Goal: Task Accomplishment & Management: Use online tool/utility

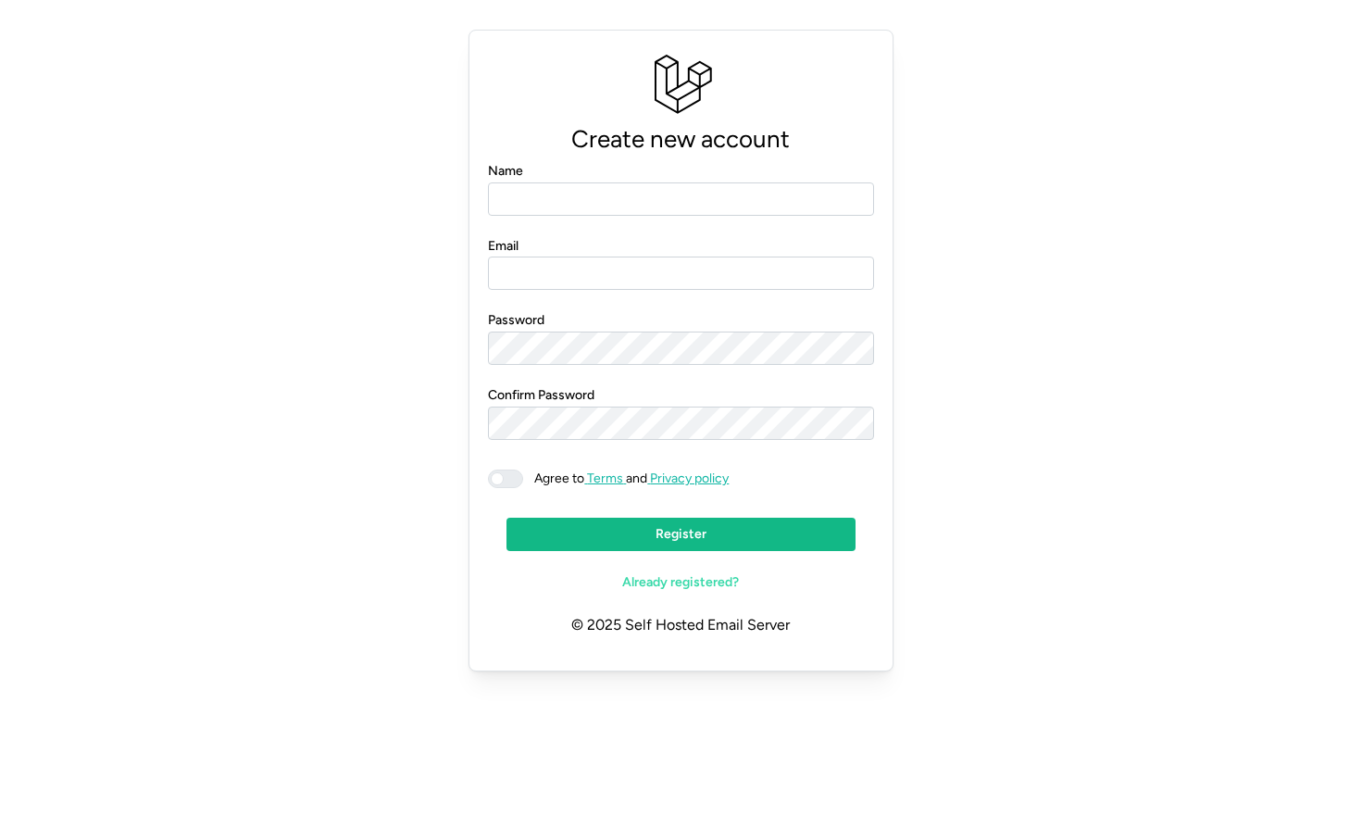
click at [530, 195] on input "Name" at bounding box center [680, 198] width 385 height 33
type input "**********"
click at [504, 479] on span at bounding box center [515, 478] width 22 height 17
click at [568, 525] on span "Register" at bounding box center [680, 534] width 313 height 31
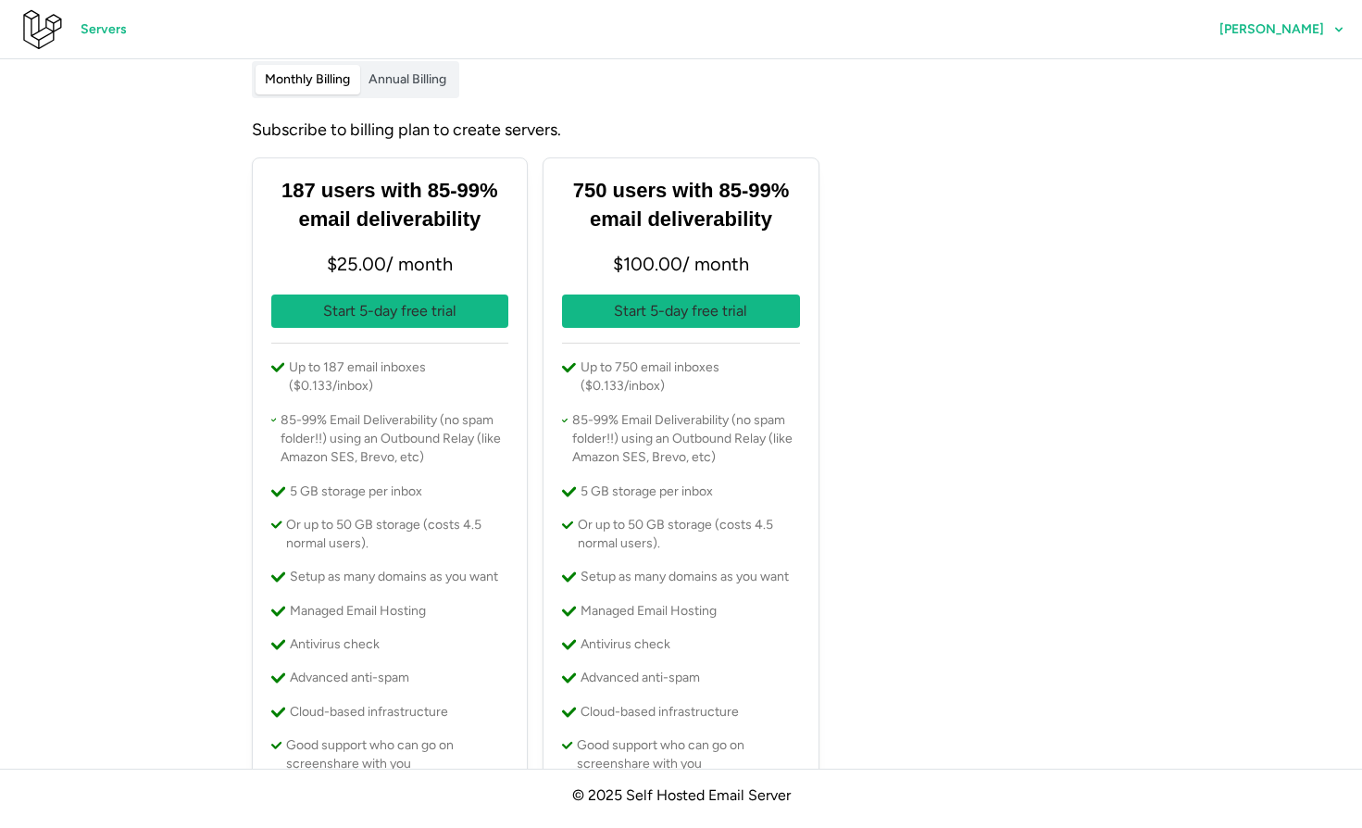
scroll to position [30, 0]
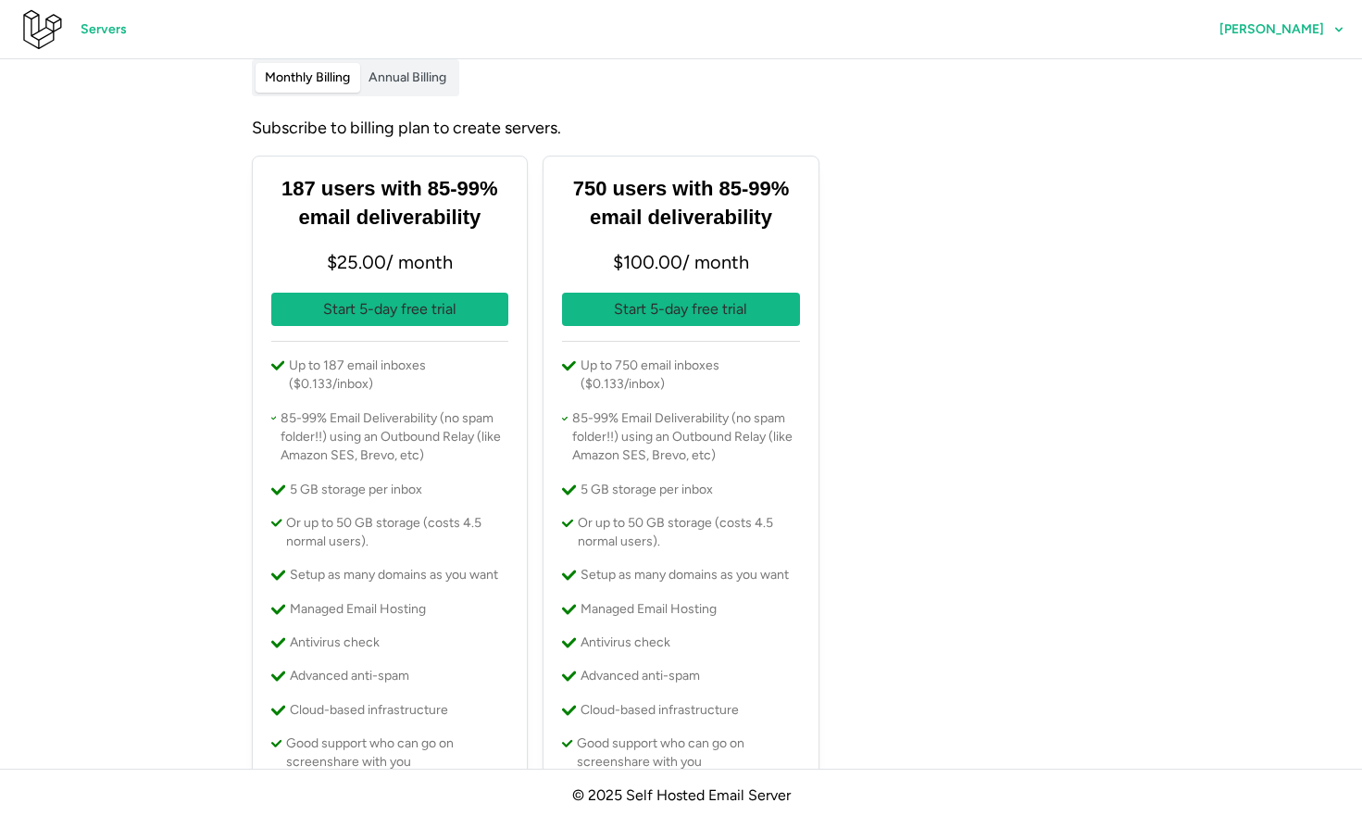
click at [367, 306] on p "Start 5-day free trial" at bounding box center [389, 309] width 133 height 23
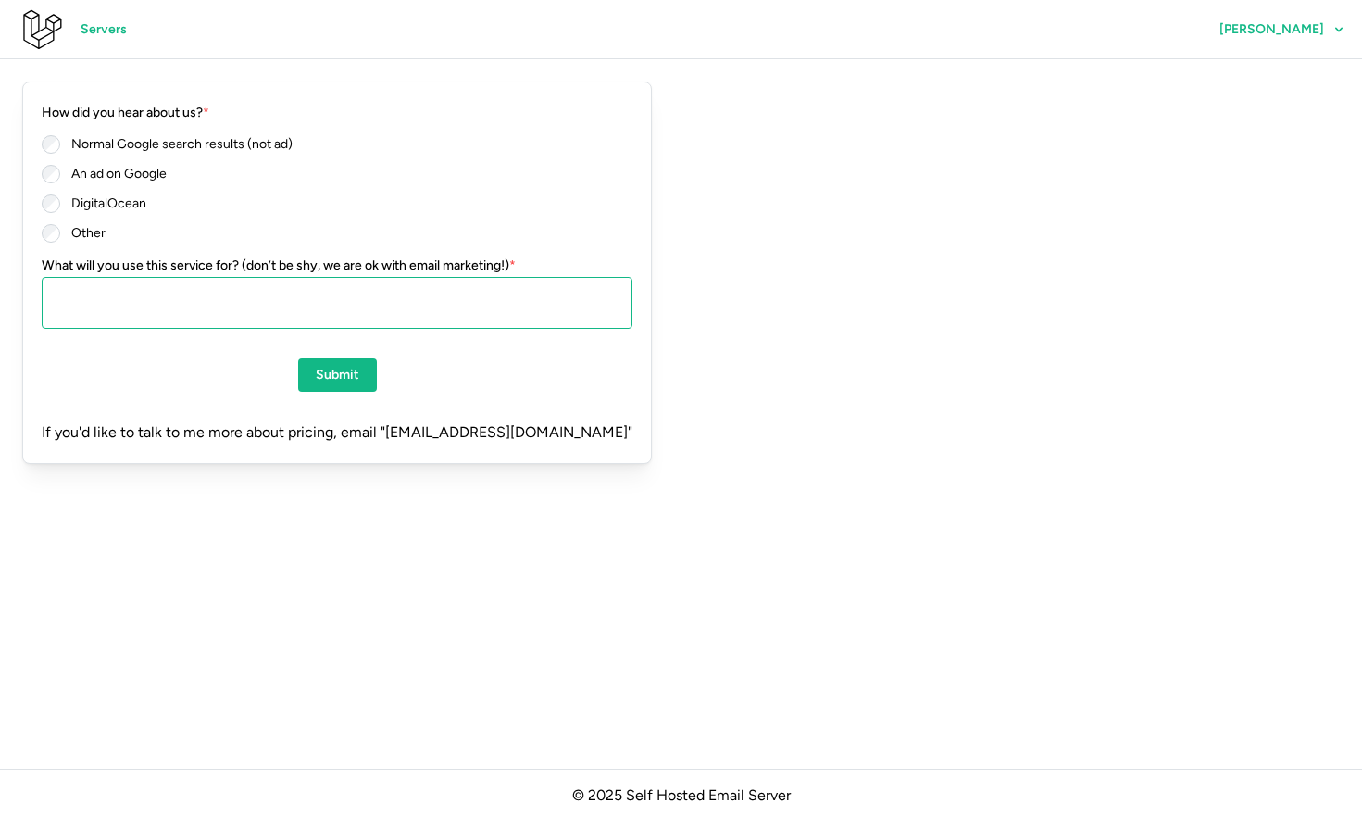
click at [175, 285] on textarea "What will you use this service for? (don’t be shy, we are ok with email marketi…" at bounding box center [337, 303] width 591 height 52
type textarea "*"
type textarea "**********"
click at [344, 366] on span "Submit" at bounding box center [338, 374] width 44 height 31
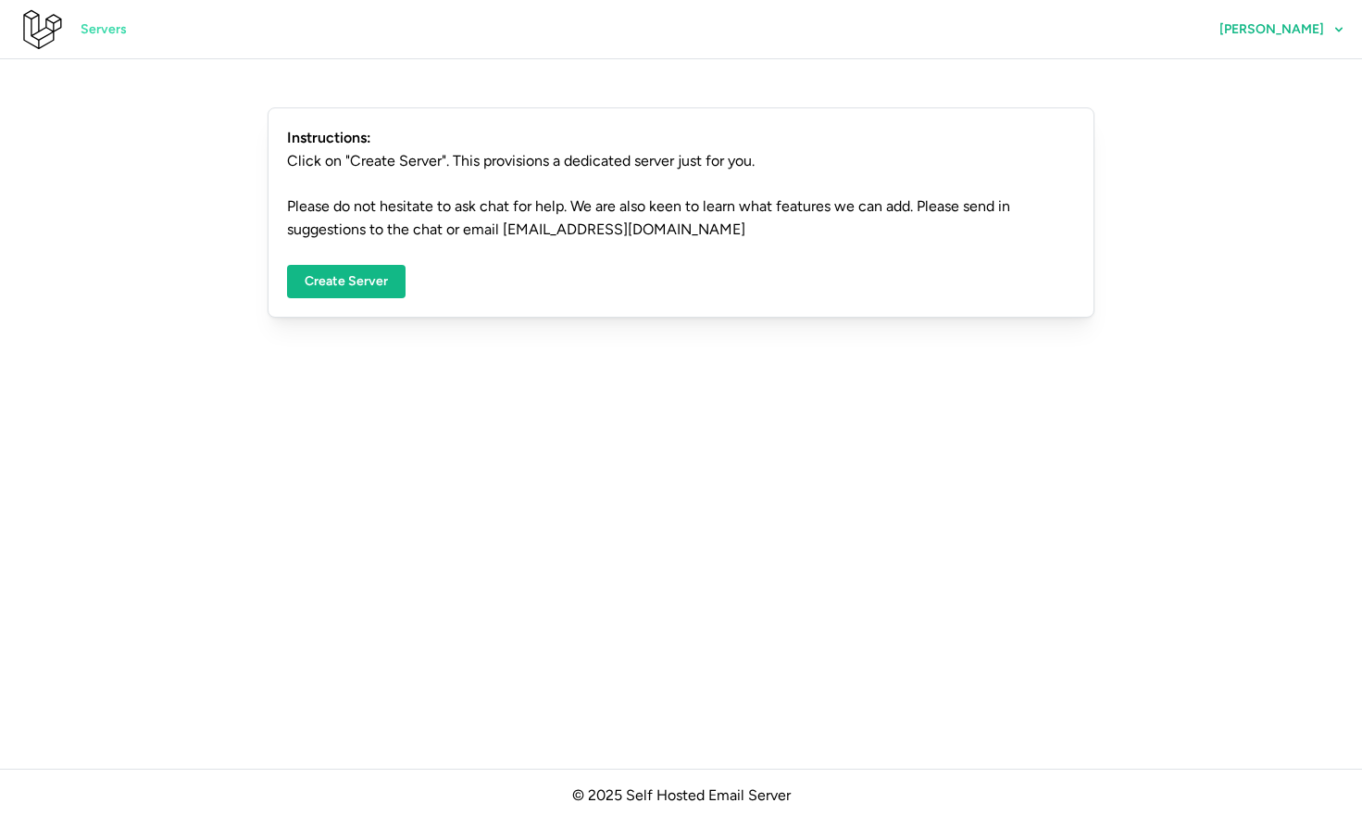
click at [345, 273] on span "Create Server" at bounding box center [346, 281] width 83 height 31
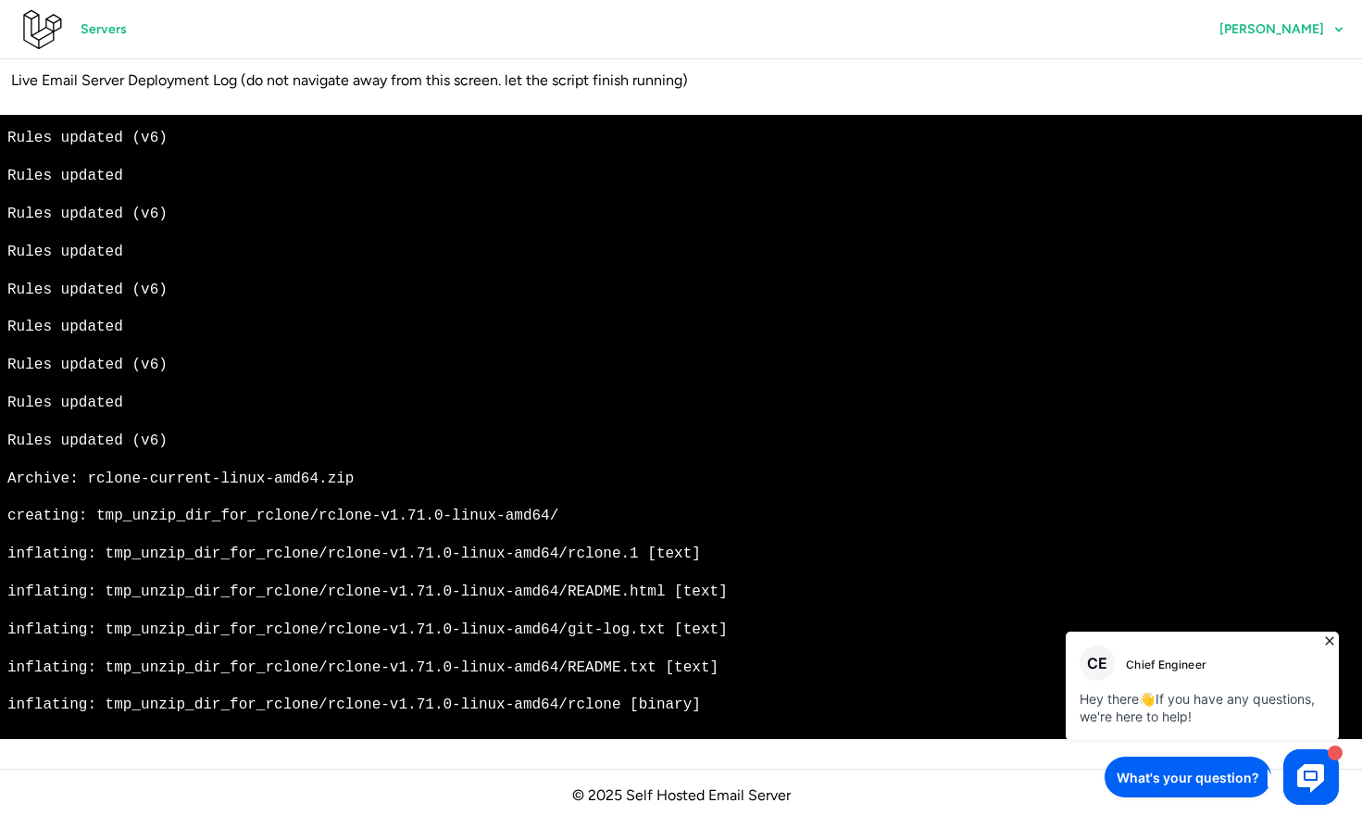
scroll to position [34497, 0]
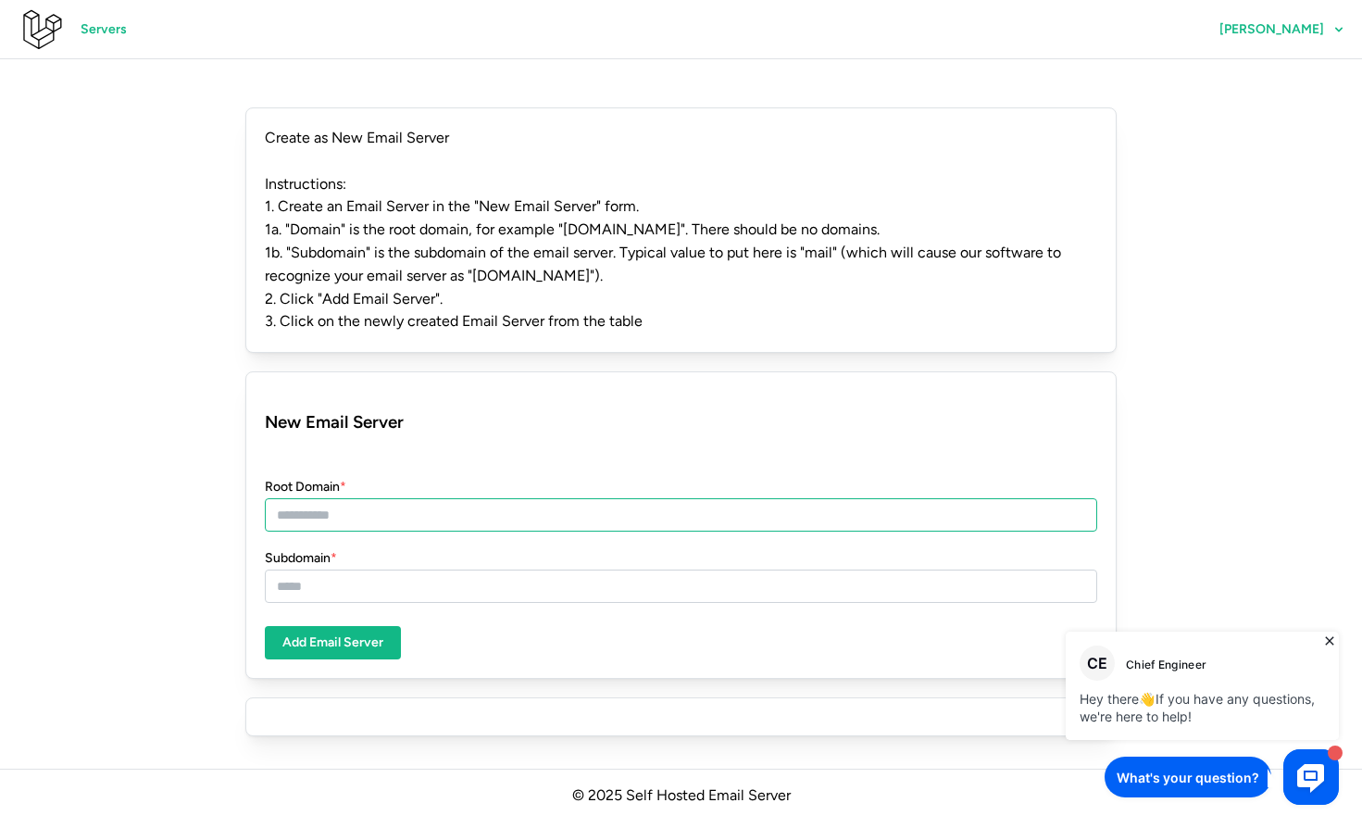
click at [313, 505] on input "Root Domain *" at bounding box center [681, 514] width 832 height 33
type input "**********"
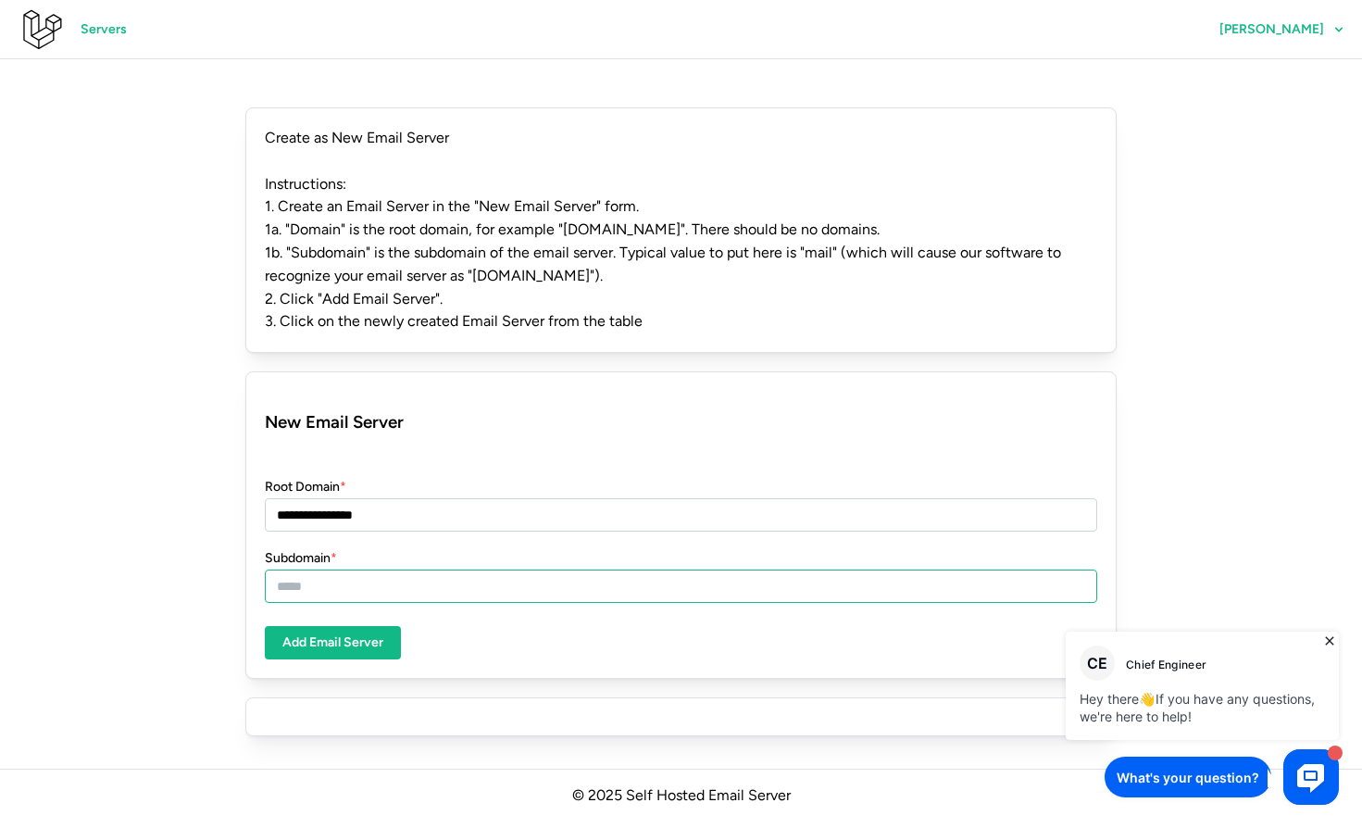
click at [306, 589] on input "Subdomain *" at bounding box center [681, 585] width 832 height 33
type input "****"
click at [335, 631] on span "Add Email Server" at bounding box center [332, 642] width 101 height 31
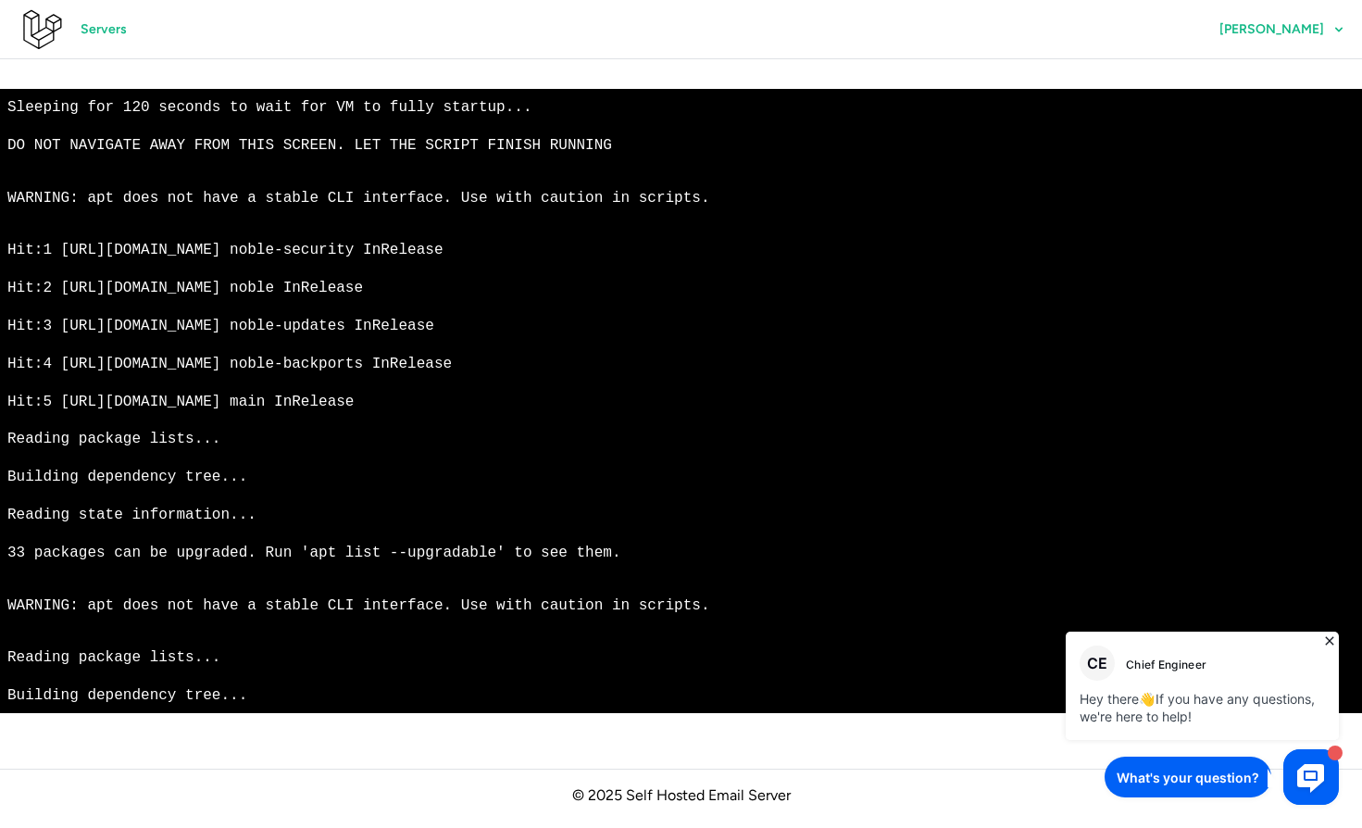
scroll to position [34497, 0]
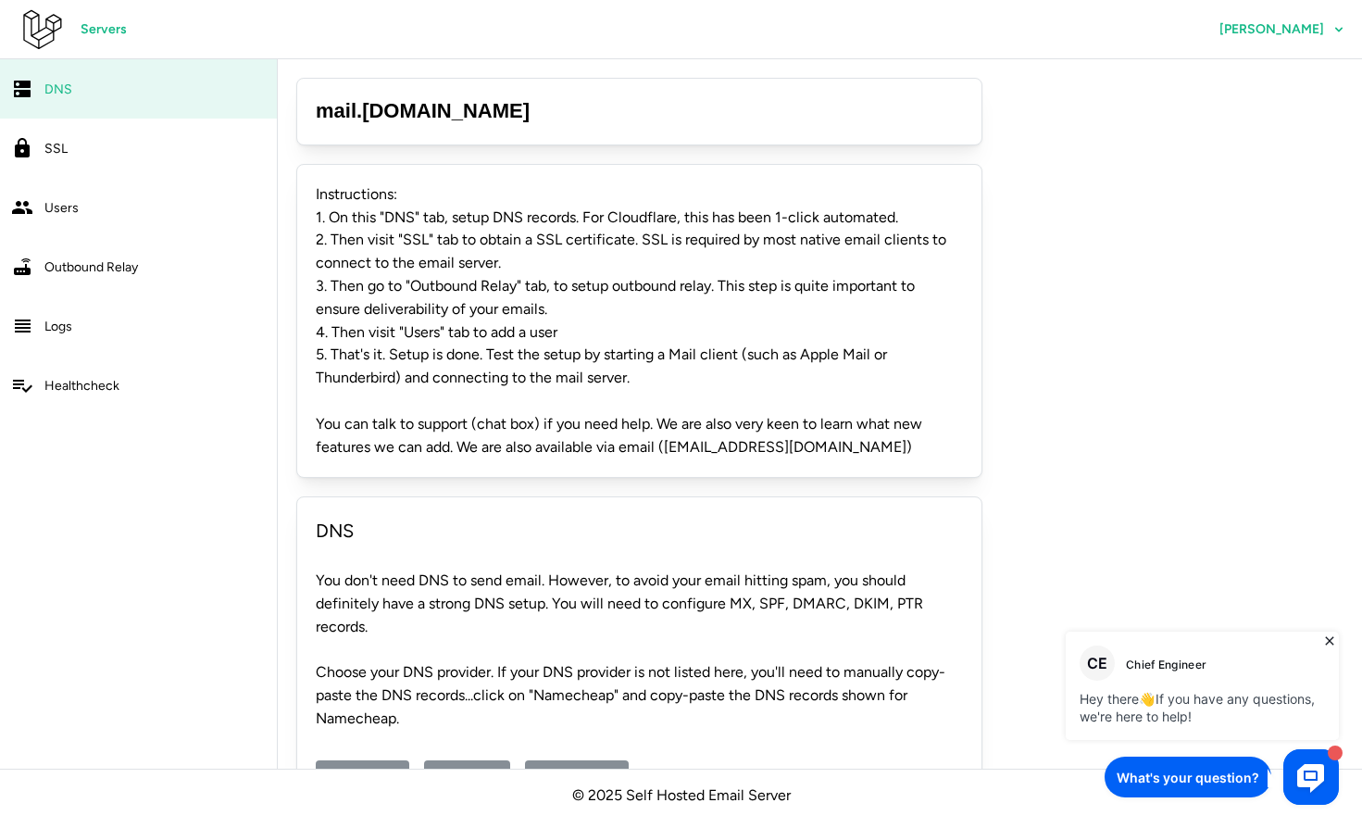
scroll to position [93, 0]
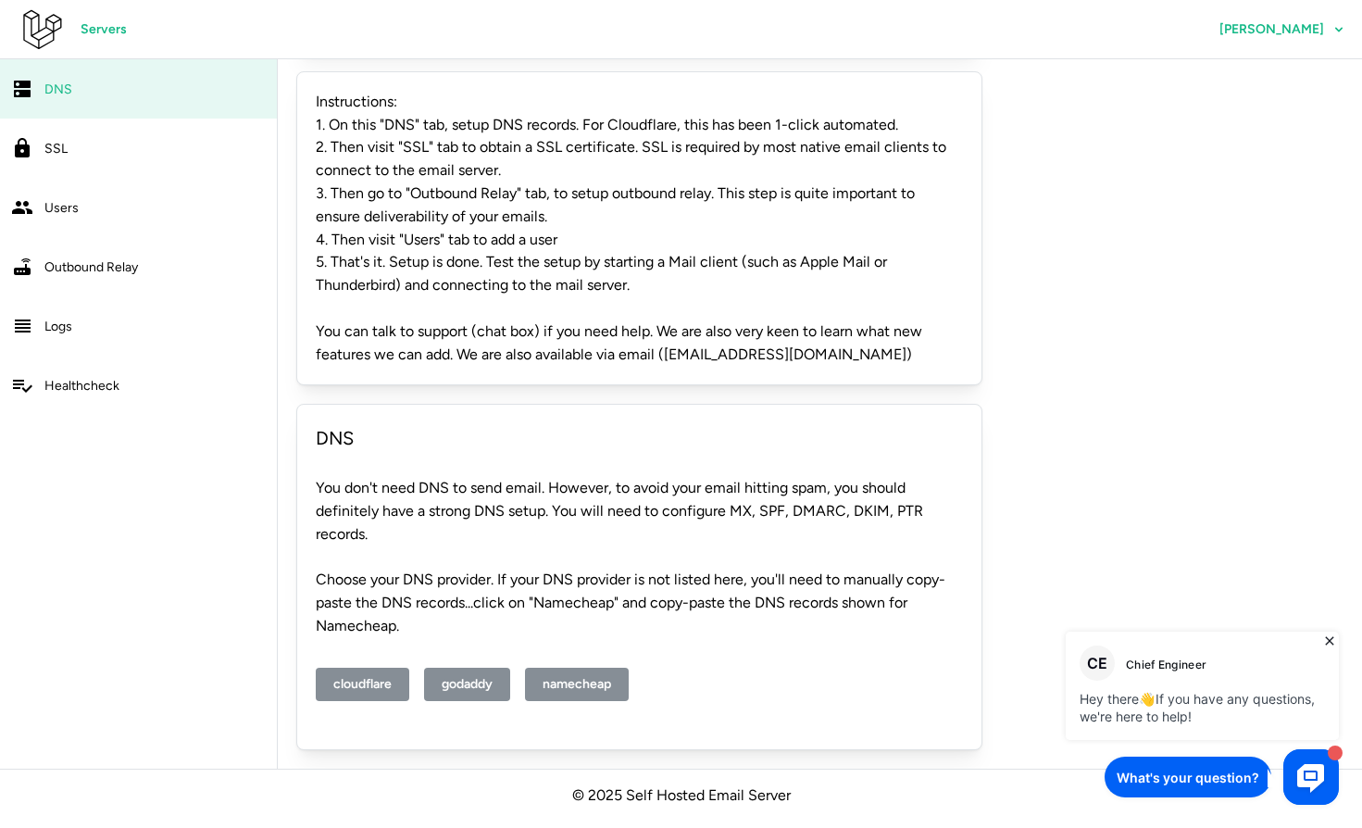
click at [587, 681] on span "namecheap" at bounding box center [577, 684] width 69 height 31
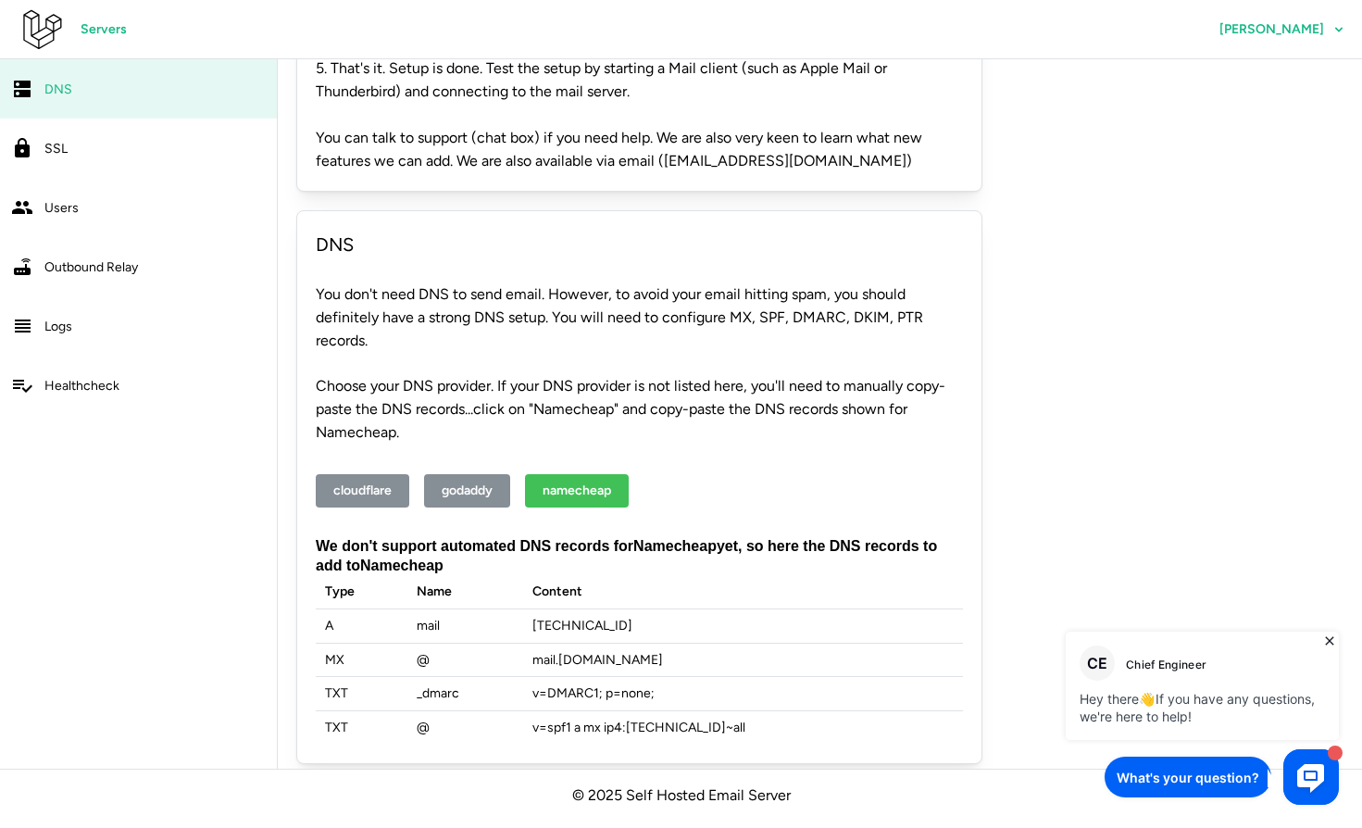
scroll to position [300, 0]
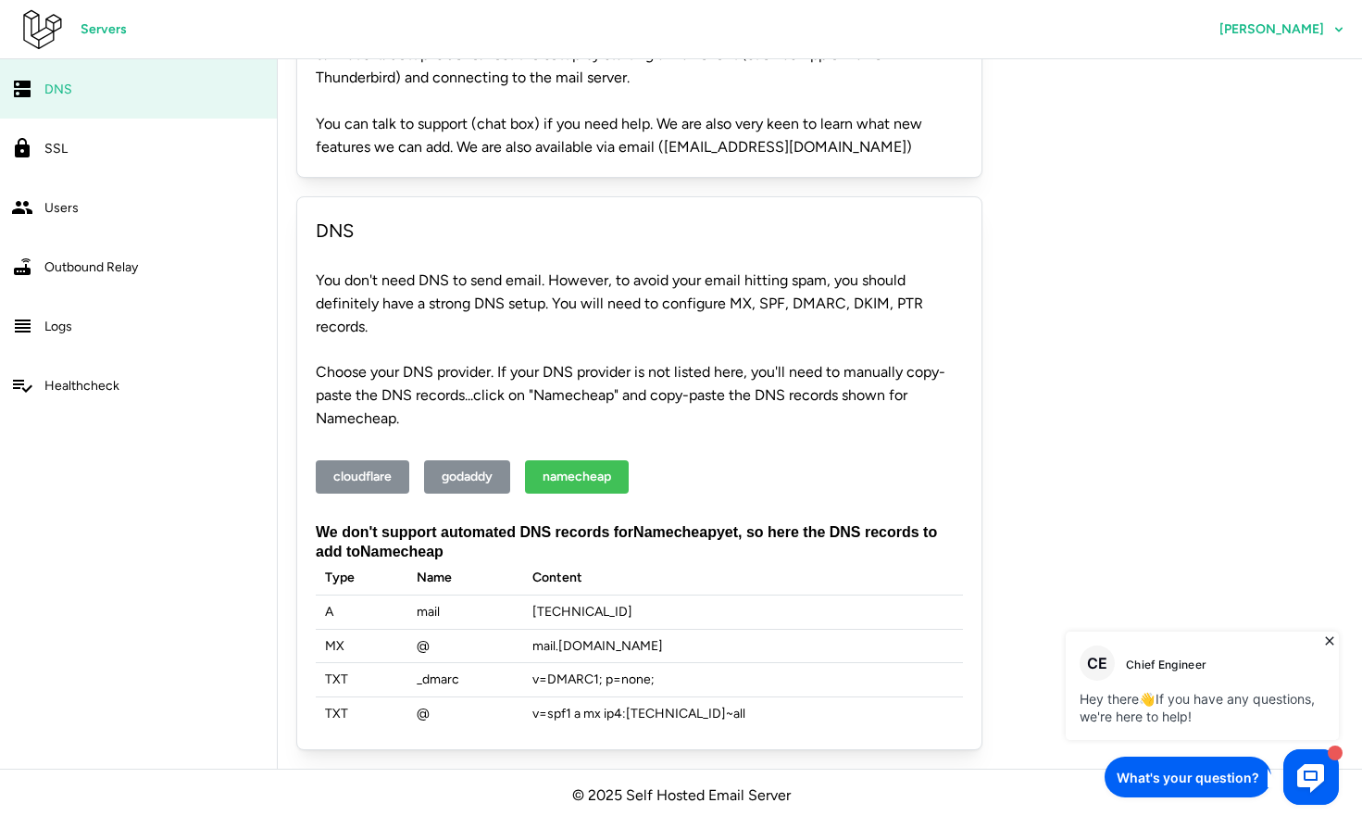
click at [544, 611] on td "137.184.218.198" at bounding box center [743, 612] width 440 height 34
copy td "137.184.218.198"
drag, startPoint x: 534, startPoint y: 717, endPoint x: 759, endPoint y: 714, distance: 225.0
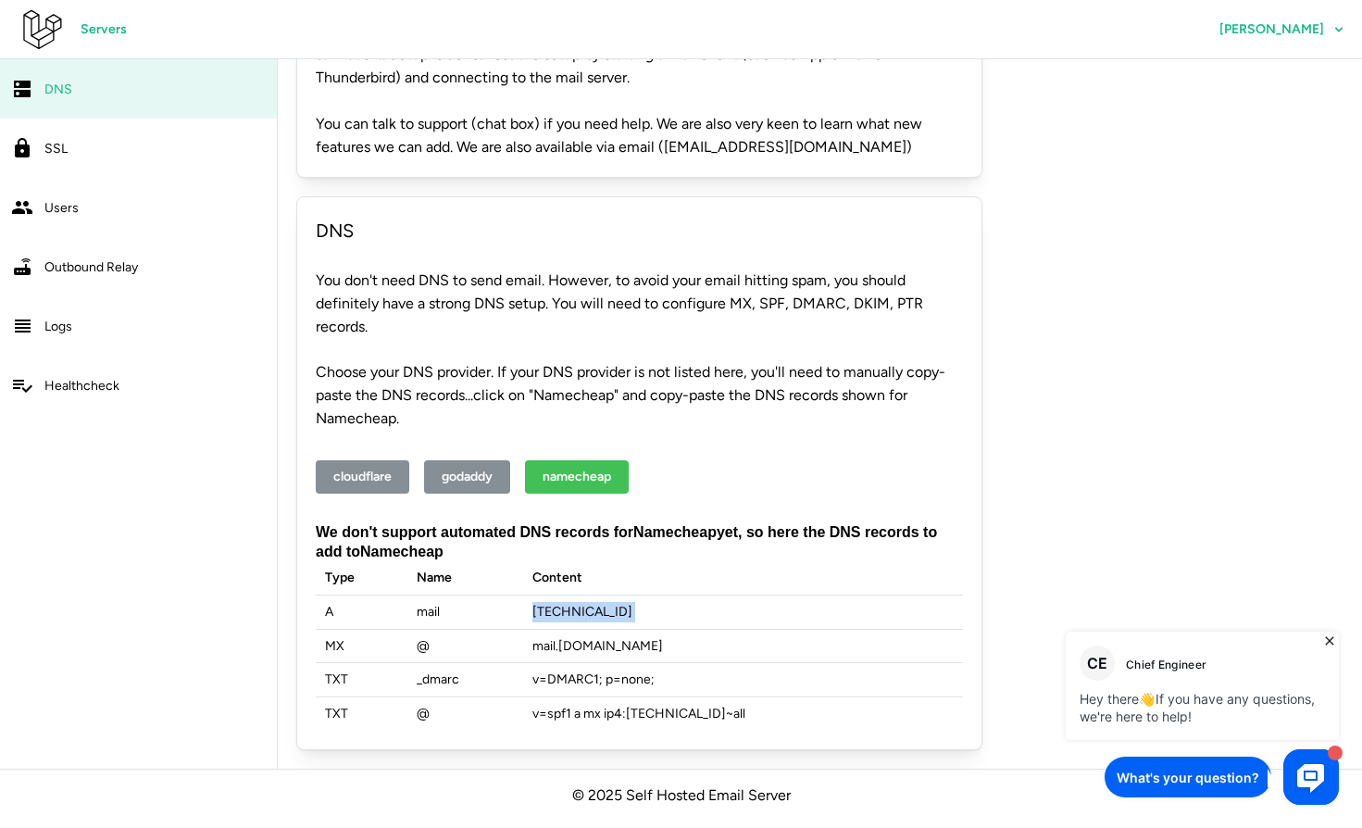
click at [759, 714] on td "v=spf1 a mx ip4: 137.184.218.198 ~all" at bounding box center [743, 713] width 440 height 33
copy td "v=spf1 a mx ip4: 137.184.218.198 ~all"
click at [608, 710] on td "v=spf1 a mx ip4: 137.184.218.198 ~all" at bounding box center [743, 713] width 440 height 33
drag, startPoint x: 630, startPoint y: 713, endPoint x: 722, endPoint y: 712, distance: 92.6
click at [722, 712] on td "v=spf1 a mx ip4: 137.184.218.198 ~all" at bounding box center [743, 713] width 440 height 33
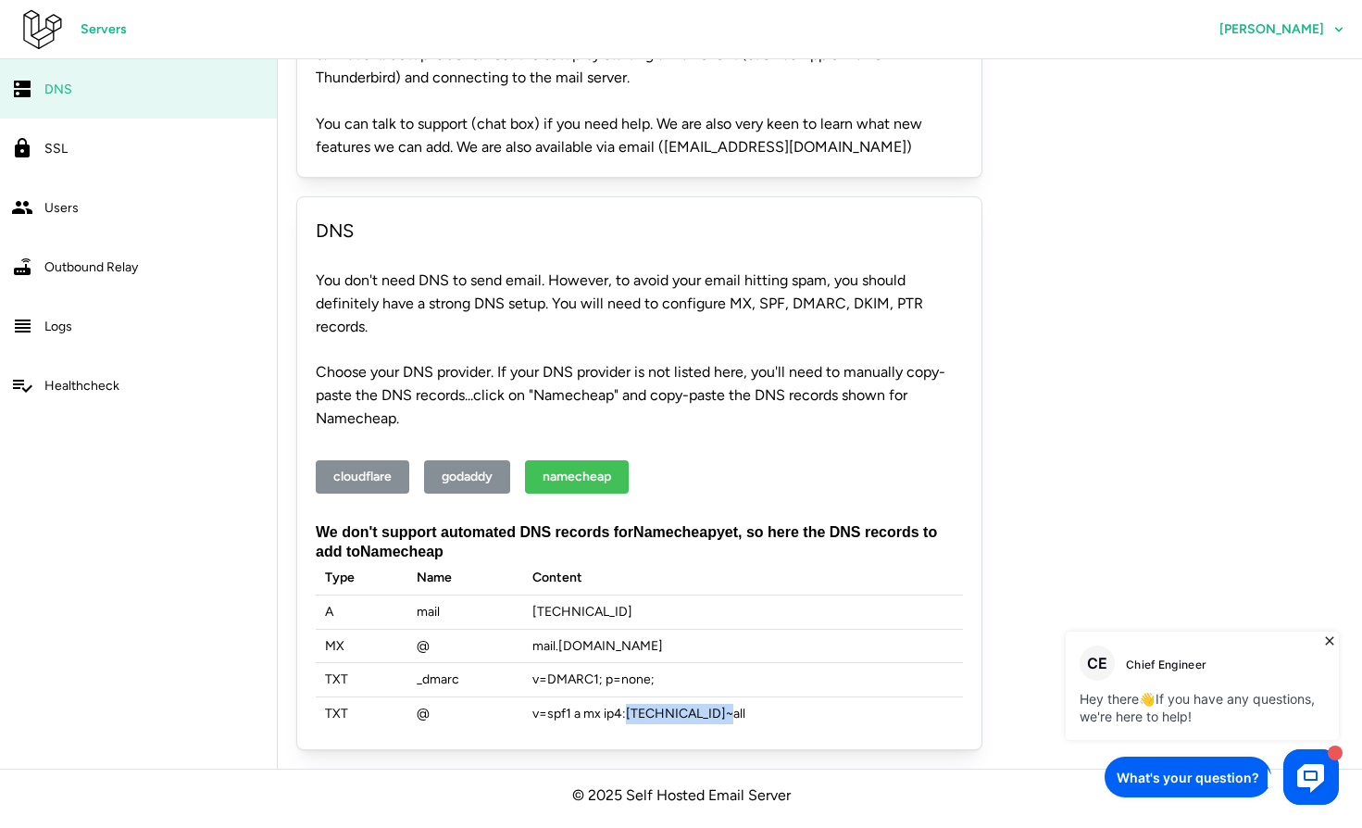
copy td "137.184.218.198"
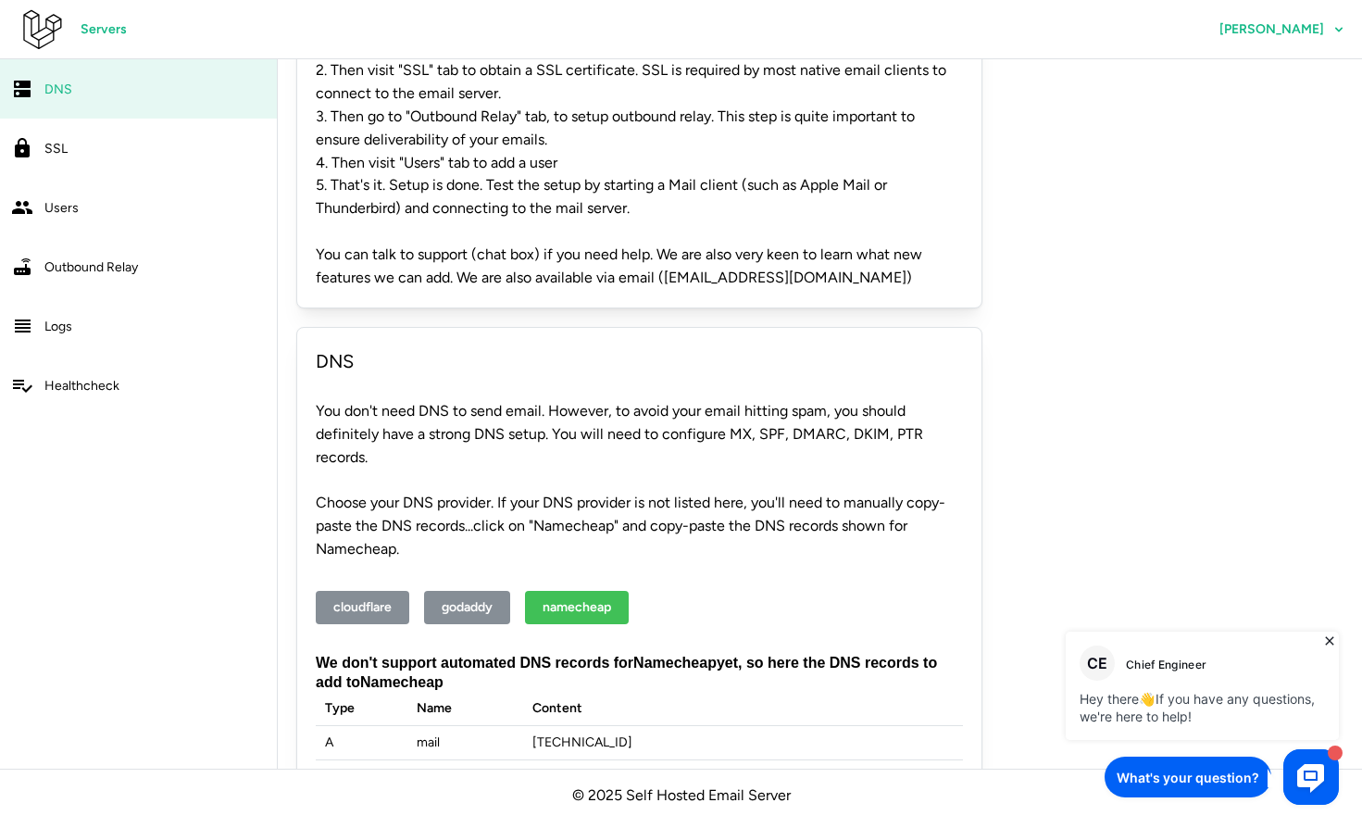
scroll to position [0, 0]
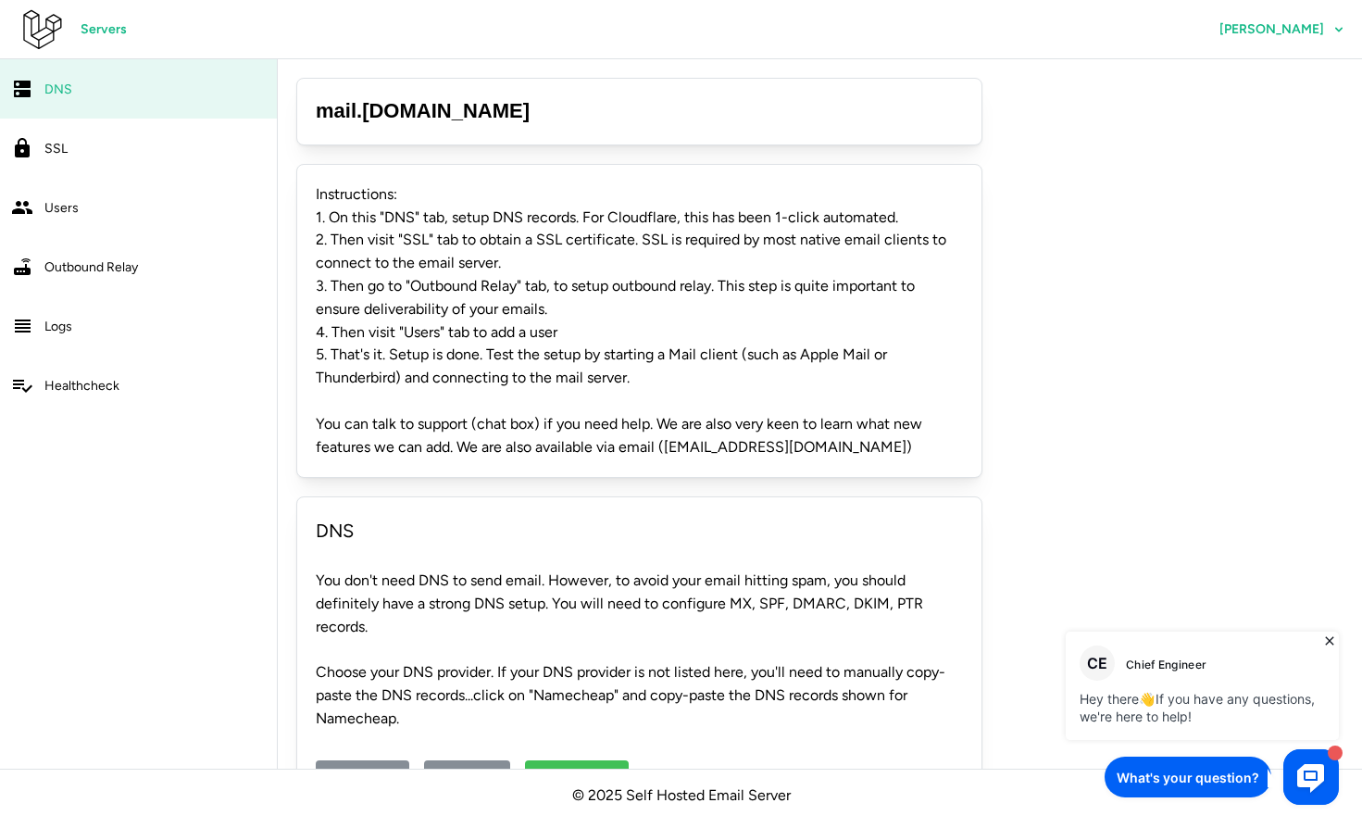
click at [116, 217] on div "Users" at bounding box center [154, 207] width 221 height 23
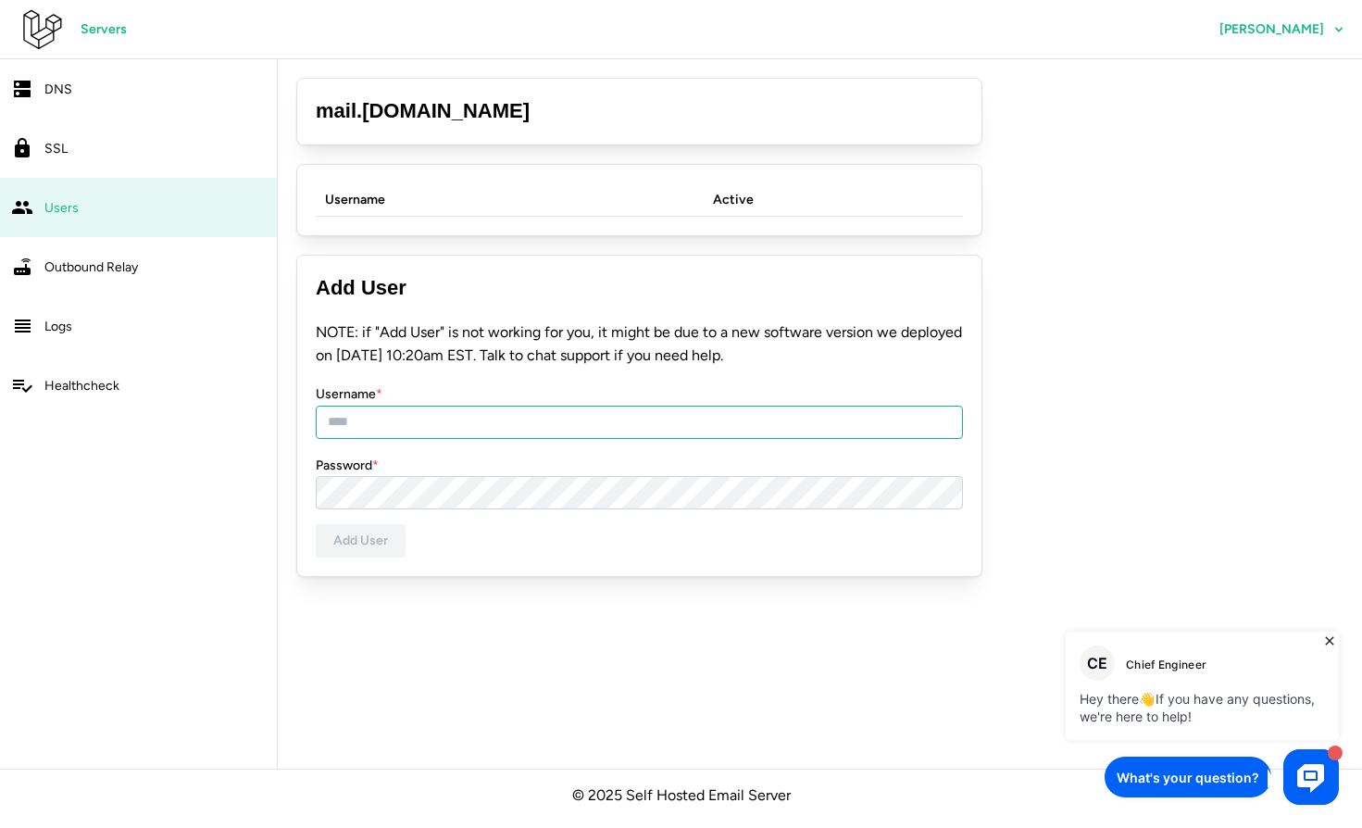
click at [369, 422] on input "Username *" at bounding box center [639, 422] width 647 height 33
type input "***"
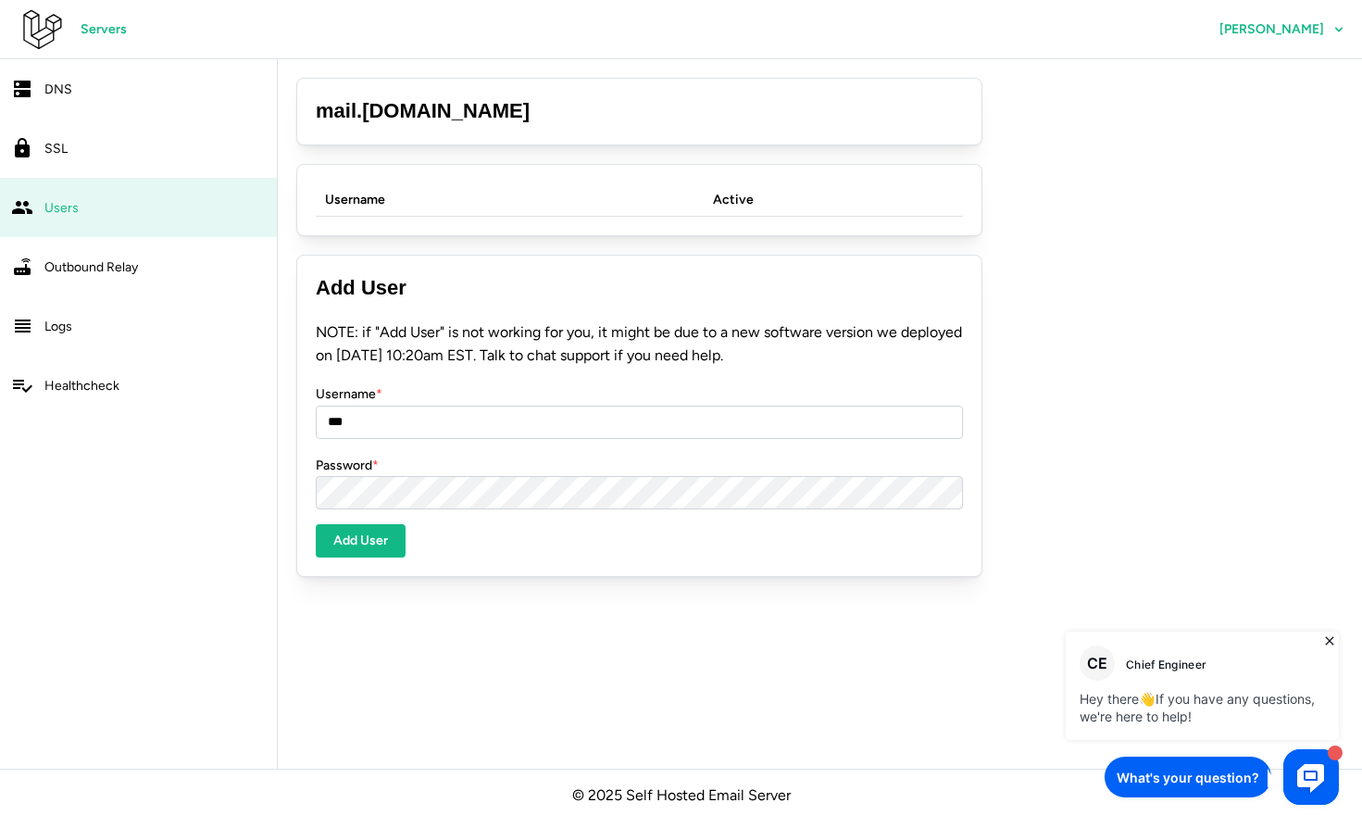
click at [356, 533] on span "Add User" at bounding box center [360, 540] width 55 height 31
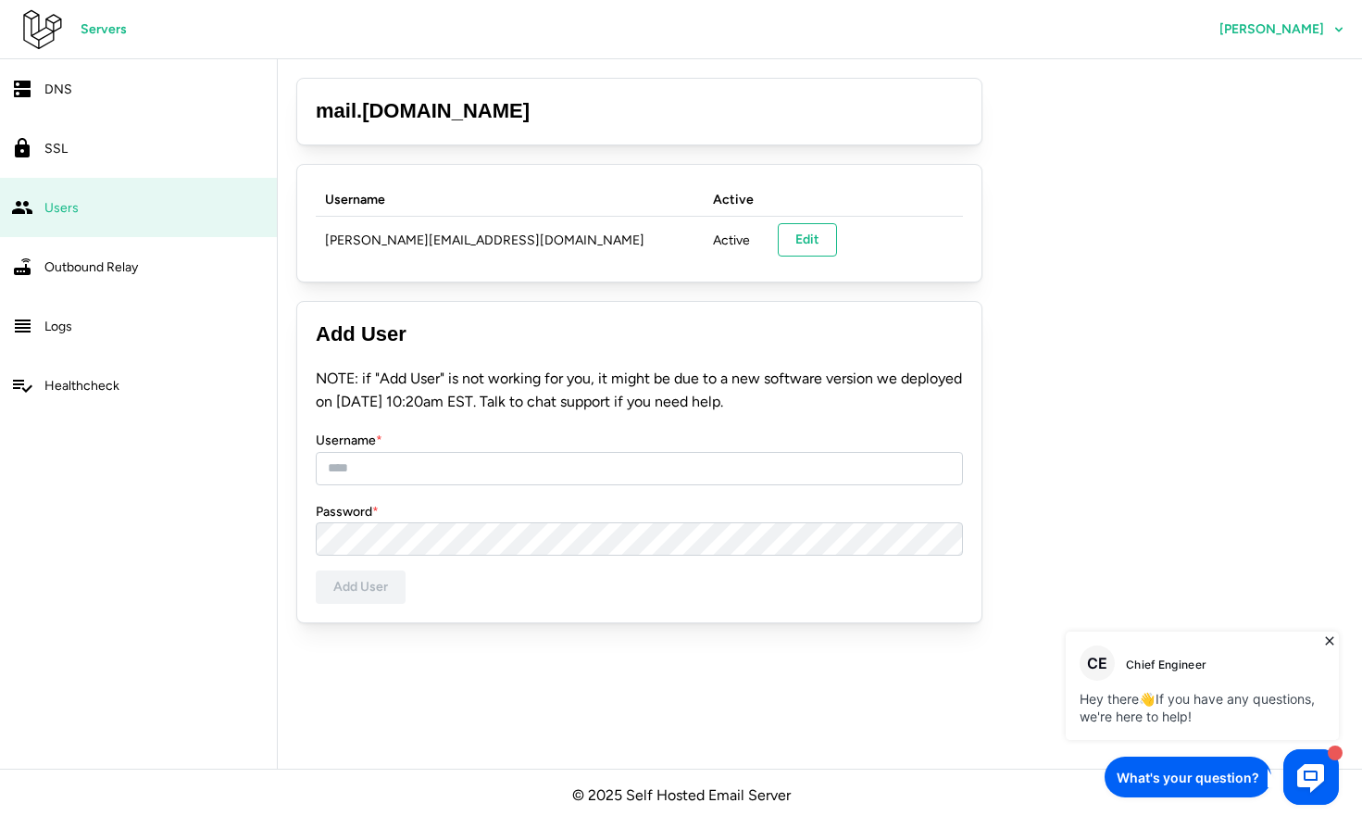
click at [68, 278] on div "Outbound Relay" at bounding box center [154, 267] width 221 height 23
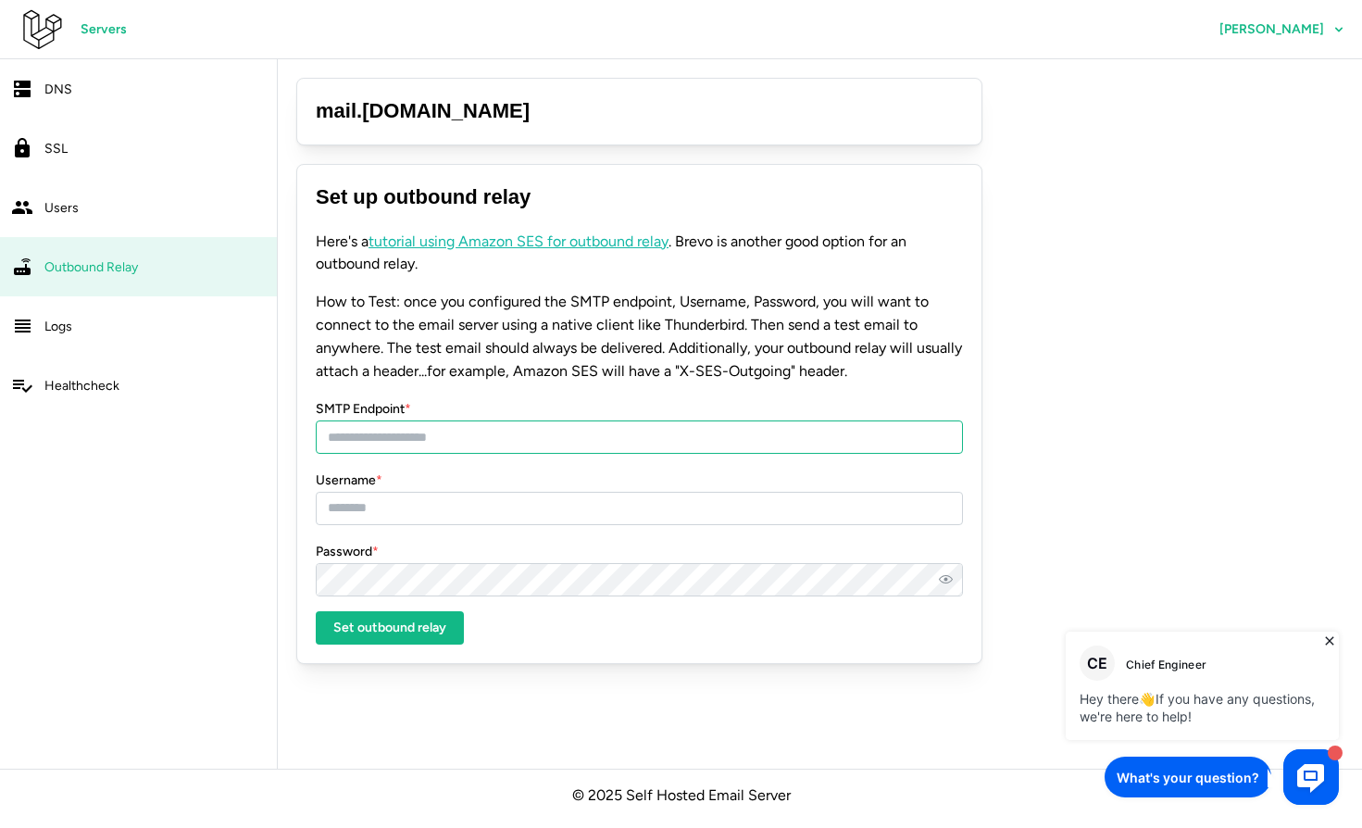
click at [399, 439] on input "SMTP Endpoint *" at bounding box center [639, 436] width 647 height 33
click at [393, 433] on input "SMTP Endpoint *" at bounding box center [639, 436] width 647 height 33
paste input "**********"
type input "**********"
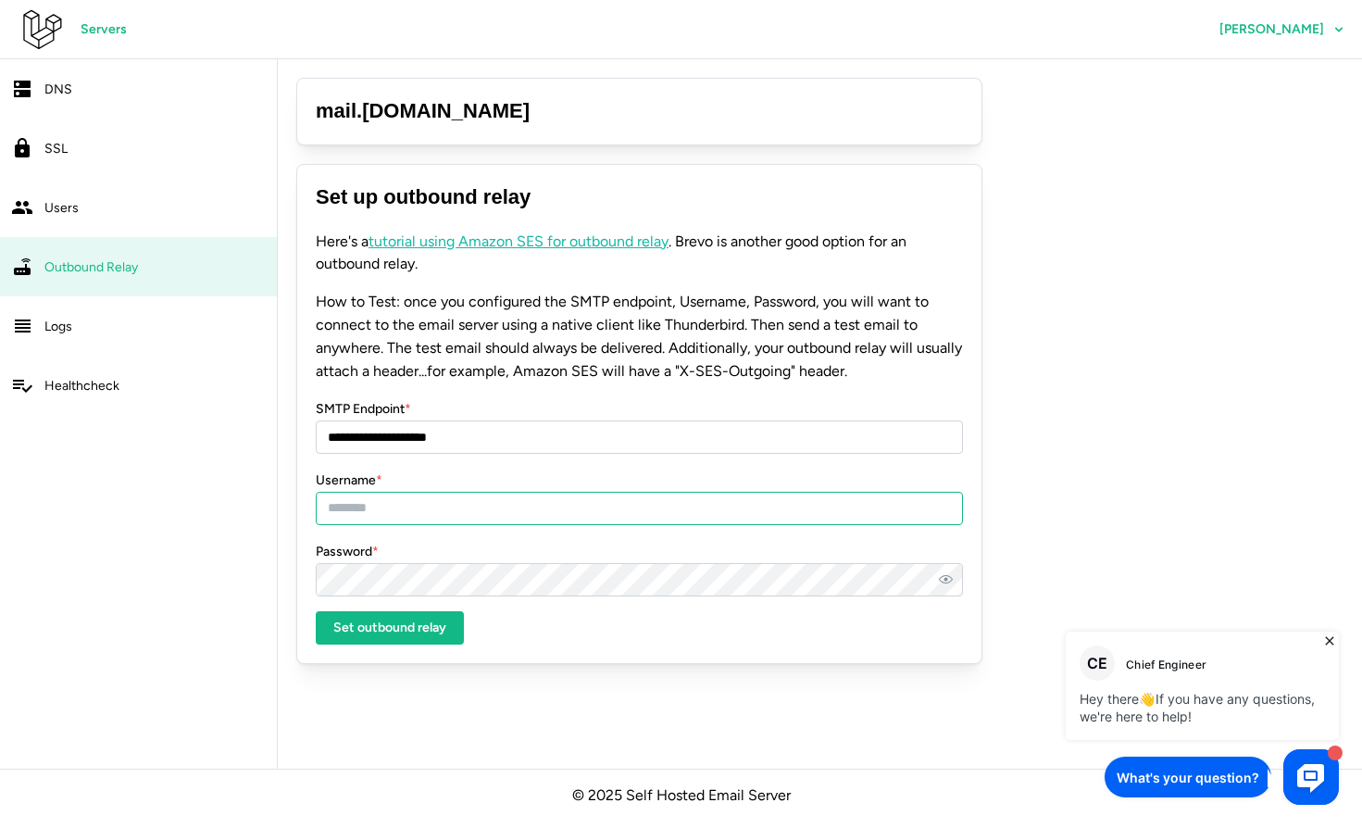
click at [451, 493] on input "Username *" at bounding box center [639, 508] width 647 height 33
paste input "**********"
type input "**********"
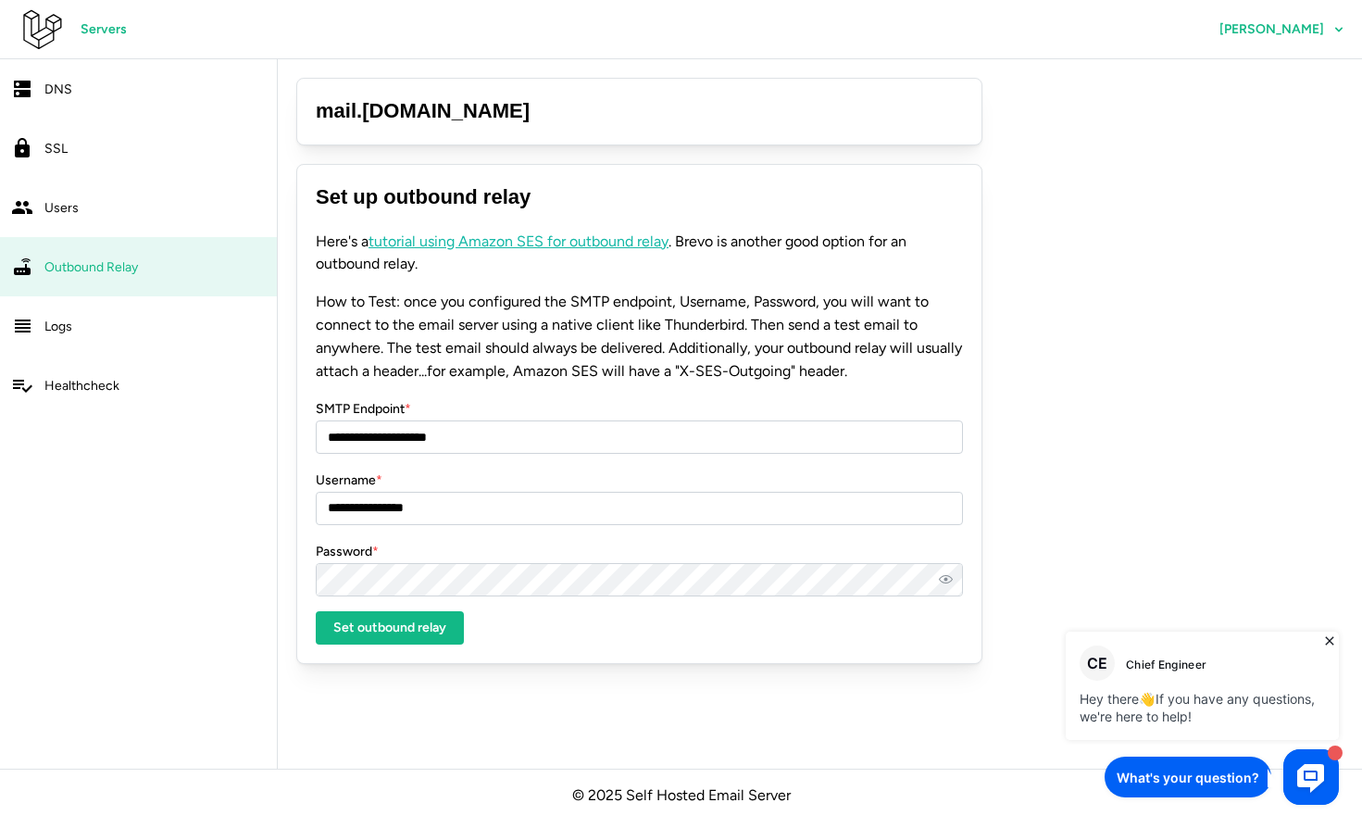
click at [362, 624] on span "Set outbound relay" at bounding box center [389, 627] width 113 height 31
click at [363, 641] on span "Set outbound relay" at bounding box center [389, 627] width 113 height 31
click at [83, 325] on div "Logs" at bounding box center [154, 326] width 221 height 23
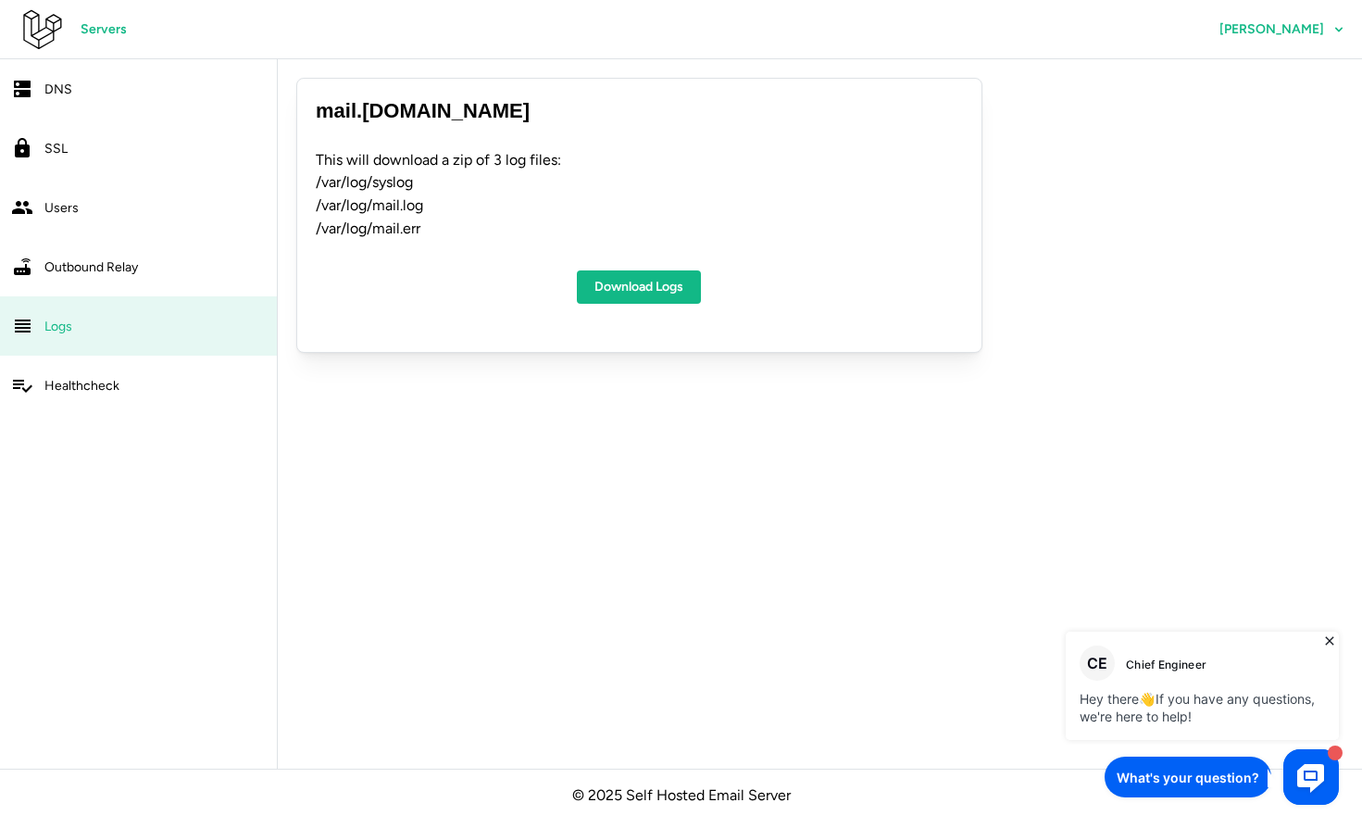
click at [606, 311] on div "mail . detectivespi.com This will download a zip of 3 log files: /var/log/syslo…" at bounding box center [639, 215] width 686 height 275
click at [609, 301] on span "Download Logs" at bounding box center [638, 286] width 89 height 31
click at [1286, 36] on span "[PERSON_NAME]" at bounding box center [1281, 29] width 125 height 31
click at [1003, 67] on div "mail . detectivespi.com This will download a zip of 3 log files: /var/log/syslo…" at bounding box center [820, 215] width 1084 height 312
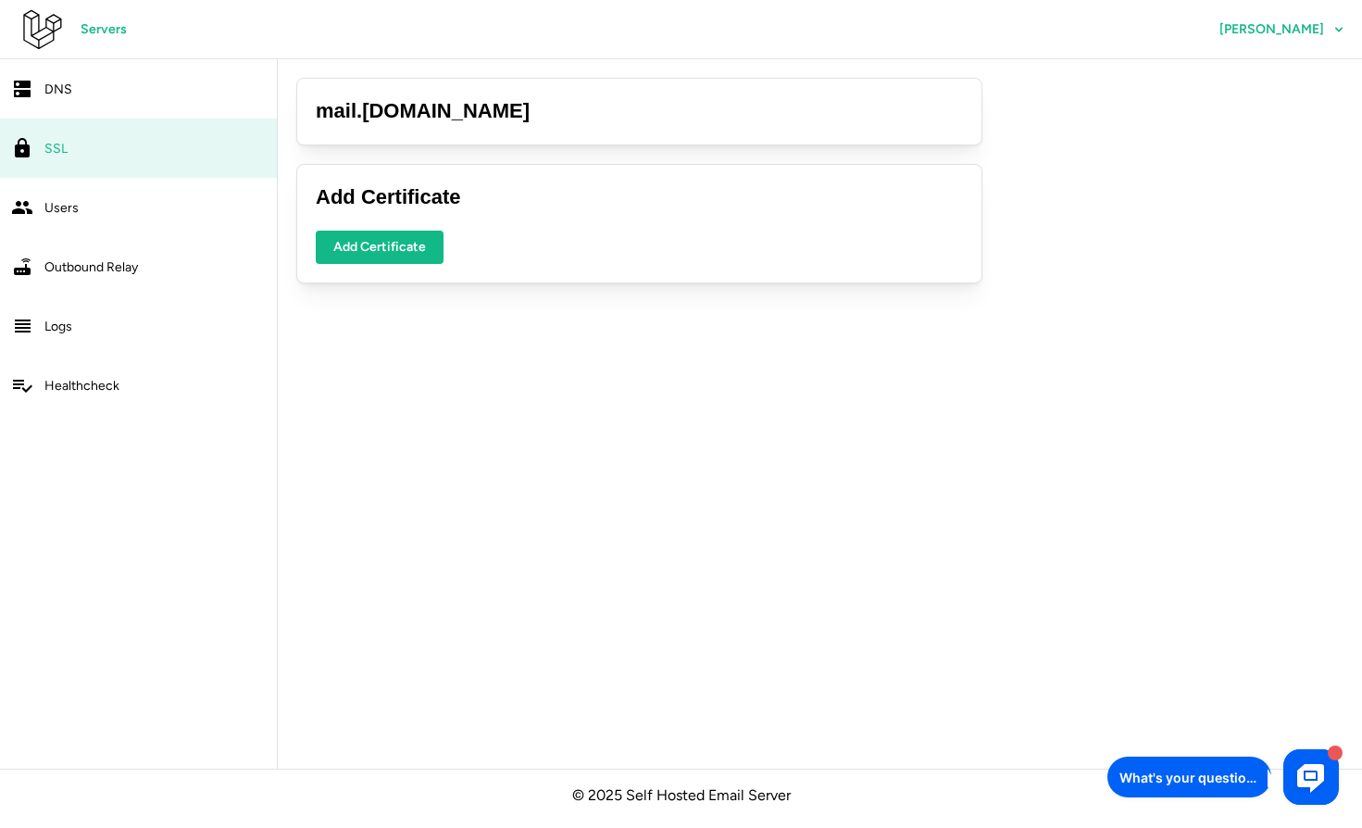
click at [365, 231] on span "Add Certificate" at bounding box center [379, 246] width 93 height 31
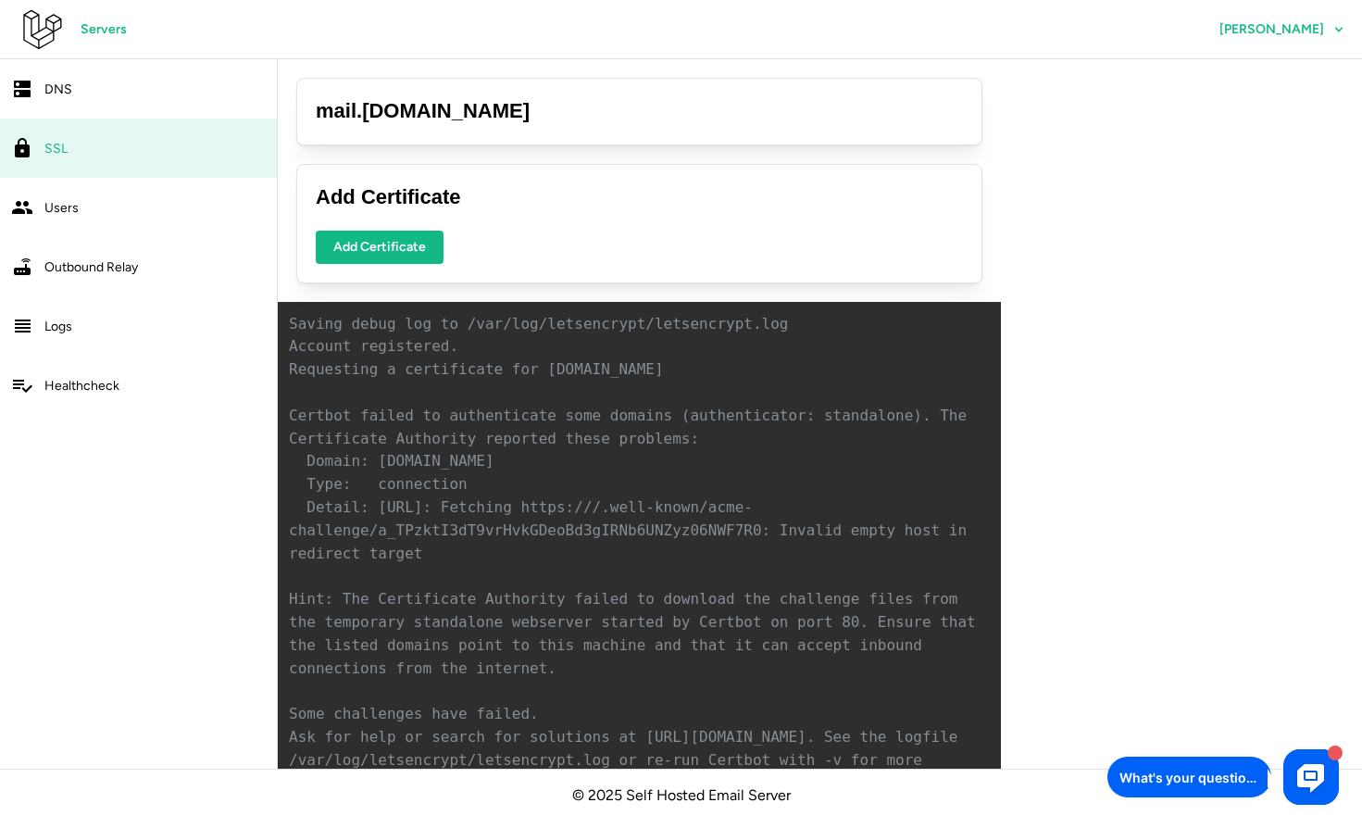
scroll to position [37, 0]
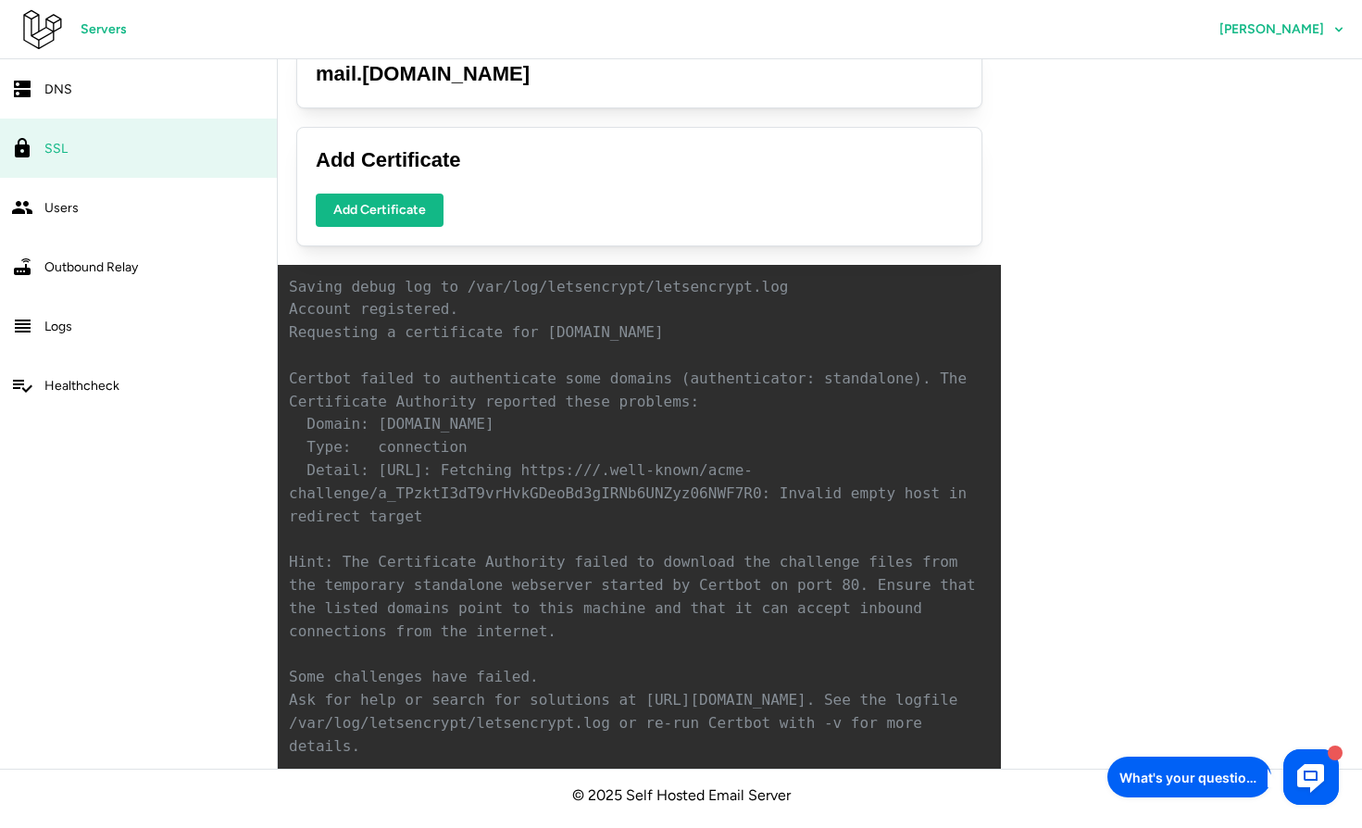
click at [354, 182] on div "Add Certificate Add Certificate" at bounding box center [639, 186] width 686 height 119
click at [363, 202] on span "Add Certificate" at bounding box center [379, 209] width 93 height 31
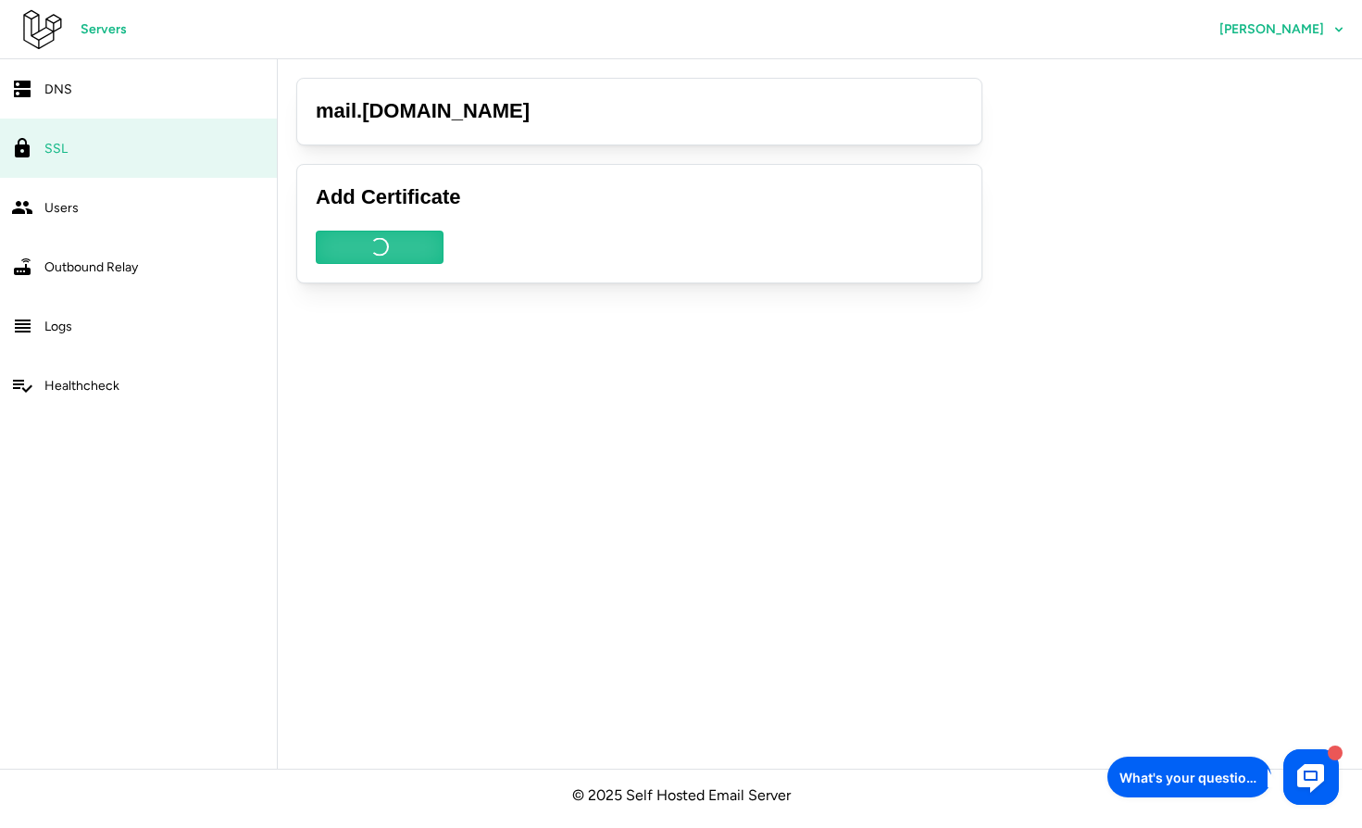
scroll to position [0, 0]
click at [82, 267] on span "Outbound Relay" at bounding box center [91, 267] width 94 height 16
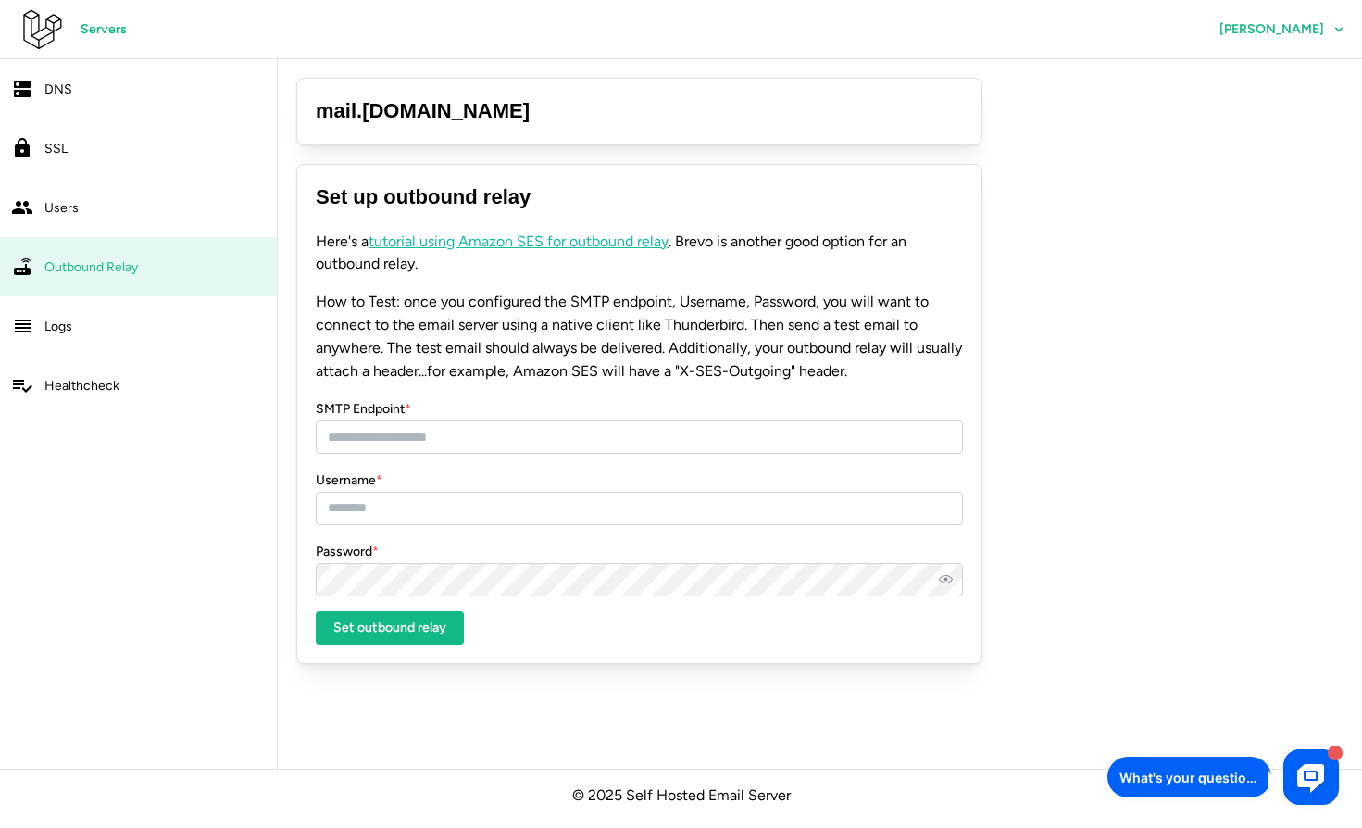
click at [67, 154] on span "SSL" at bounding box center [55, 149] width 23 height 16
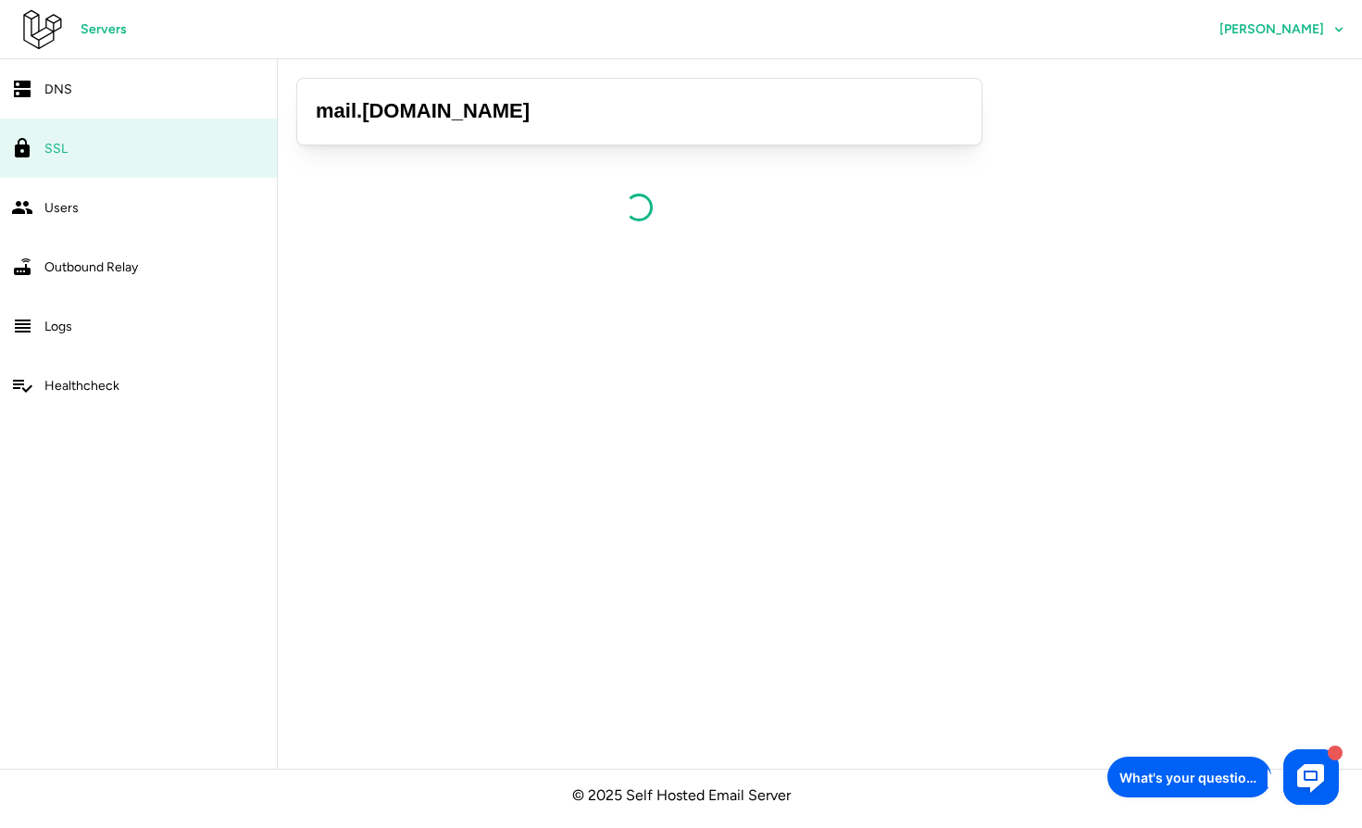
click at [67, 154] on span "SSL" at bounding box center [55, 149] width 23 height 16
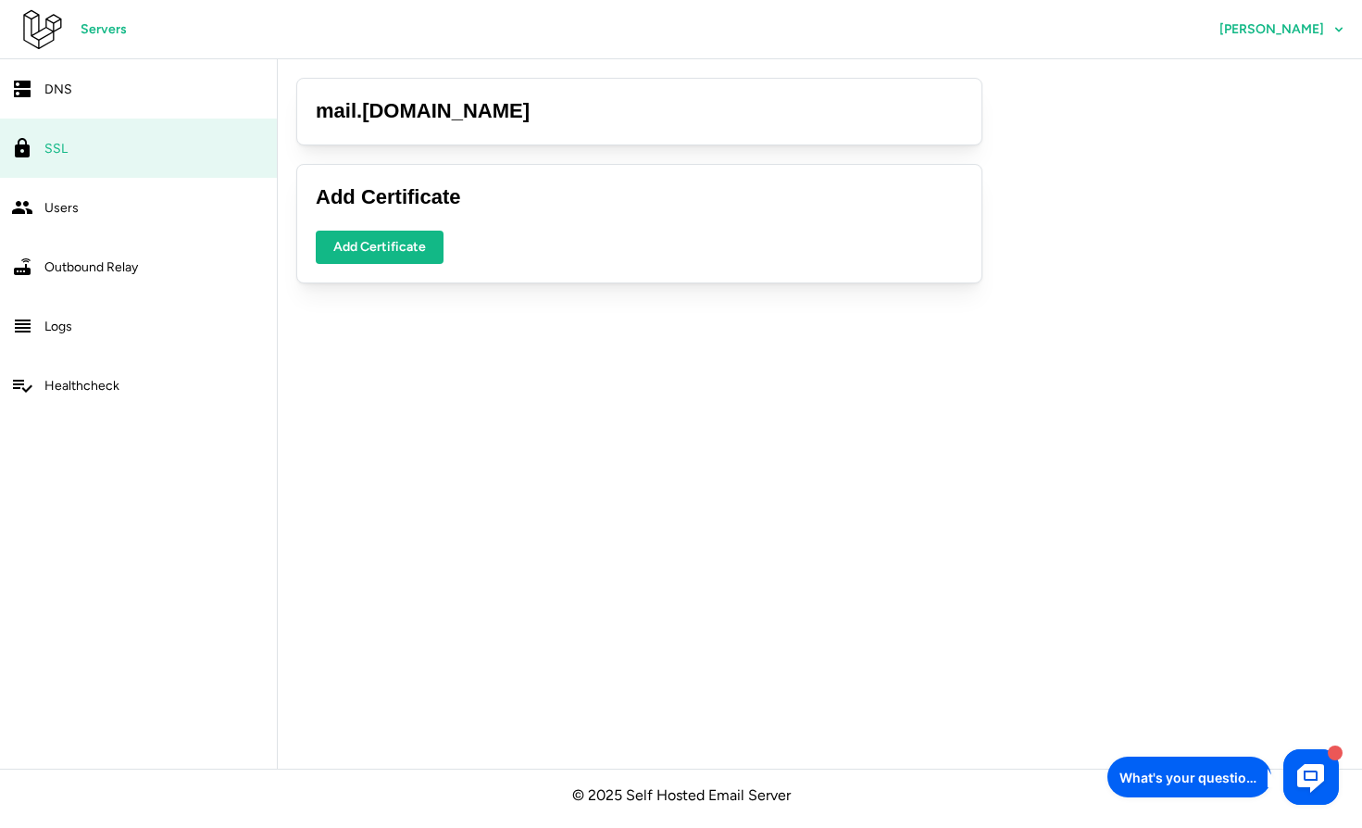
click at [374, 259] on span "Add Certificate" at bounding box center [379, 246] width 93 height 31
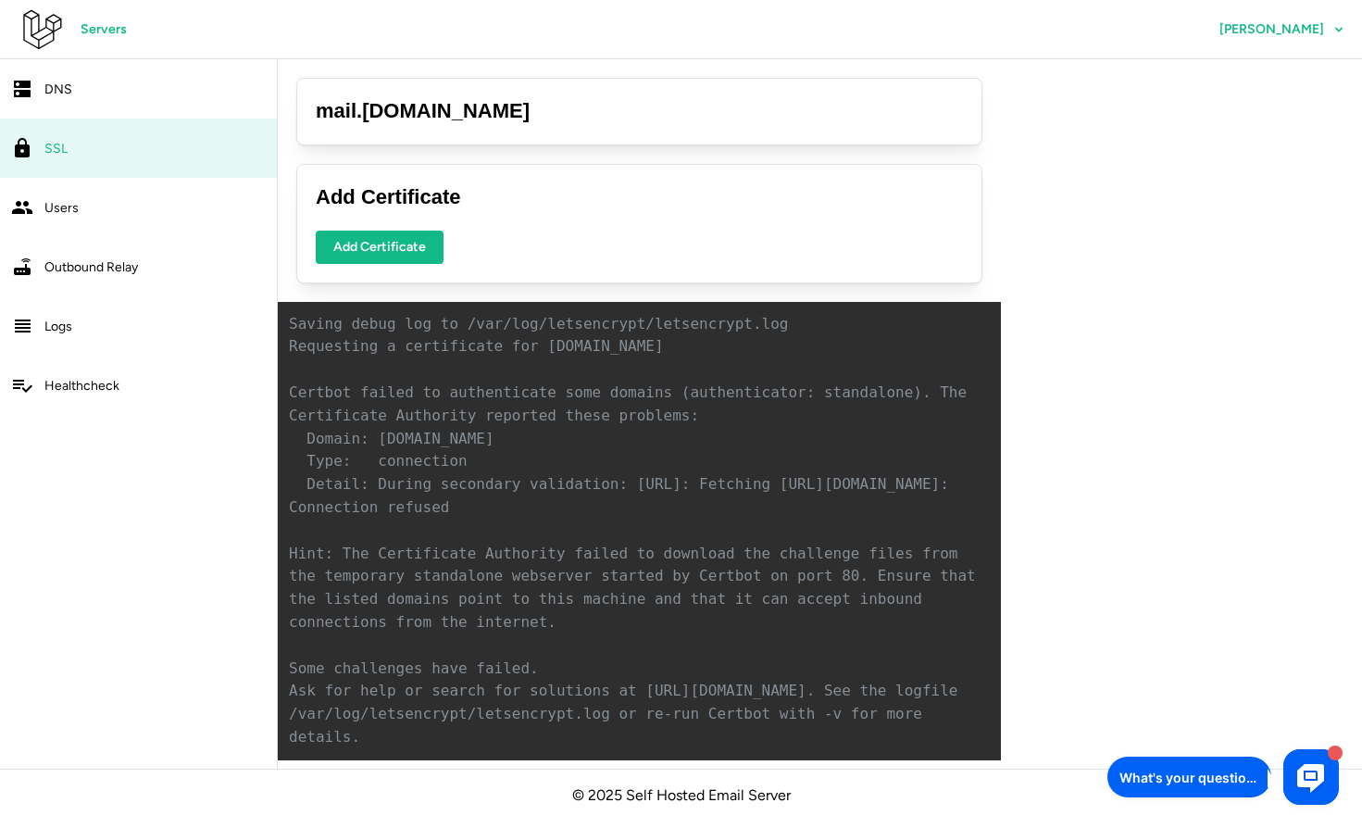
click at [383, 243] on span "Add Certificate" at bounding box center [379, 246] width 93 height 31
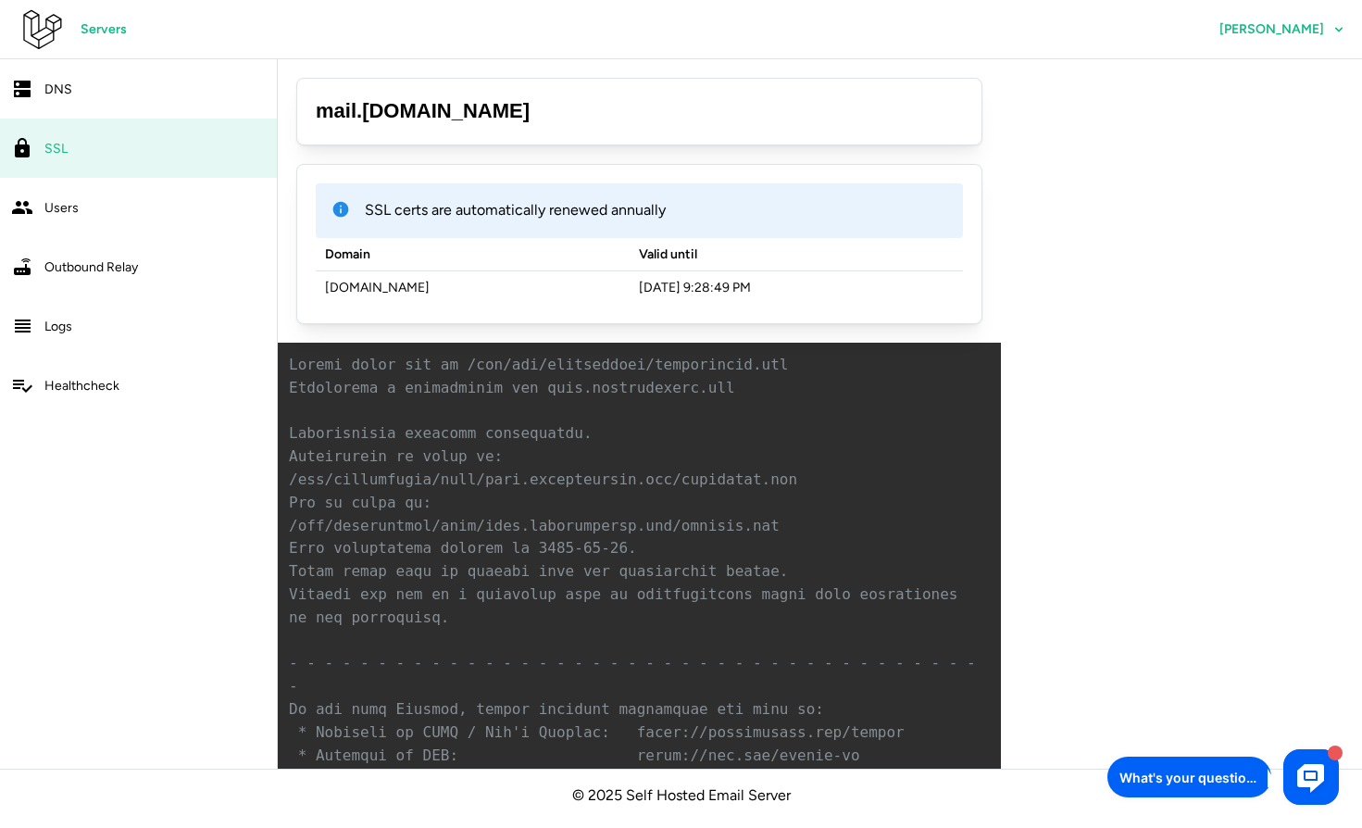
click at [74, 378] on span "Healthcheck" at bounding box center [81, 386] width 75 height 16
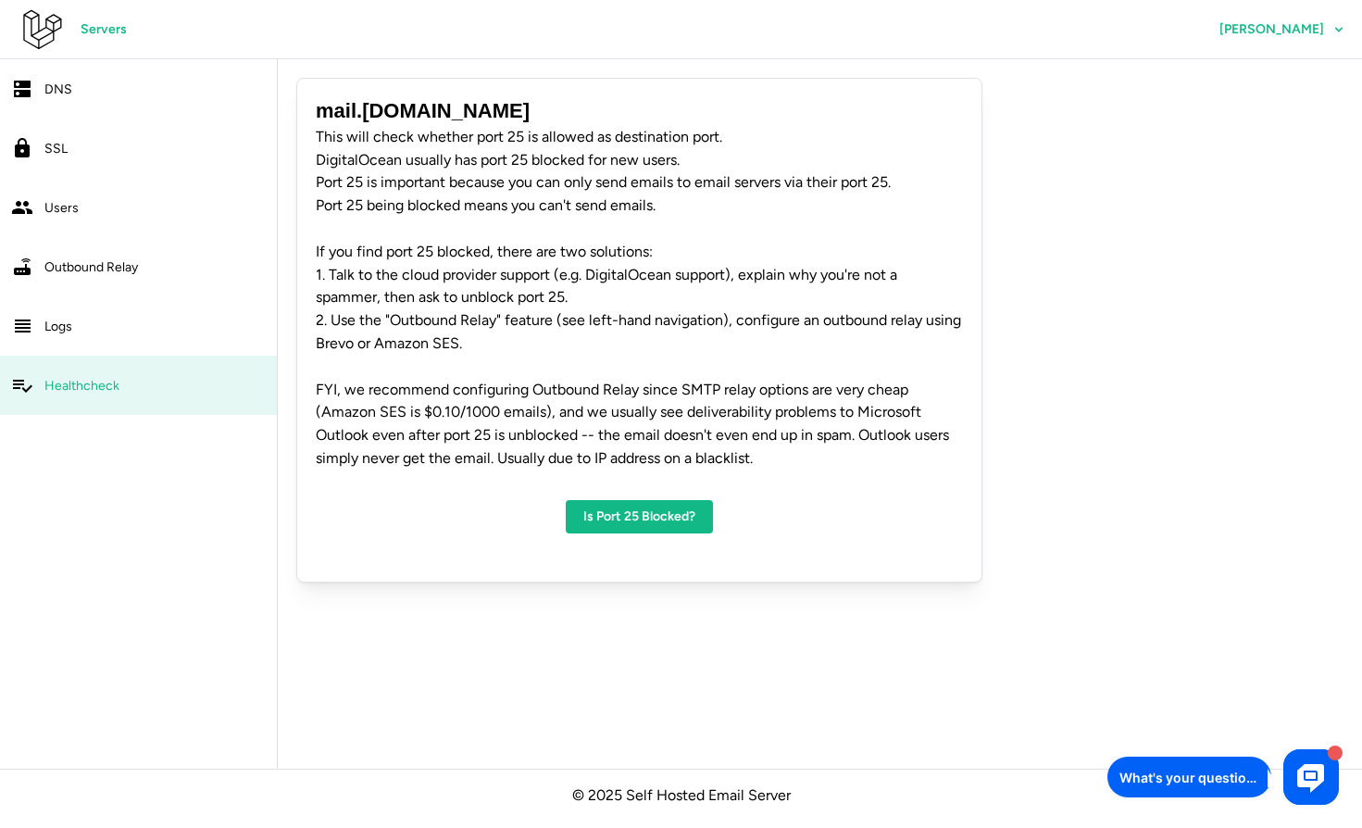
click at [549, 252] on p "This will check whether port 25 is allowed as destination port. DigitalOcean us…" at bounding box center [639, 298] width 647 height 344
click at [588, 500] on button "Is Port 25 Blocked?" at bounding box center [639, 516] width 147 height 33
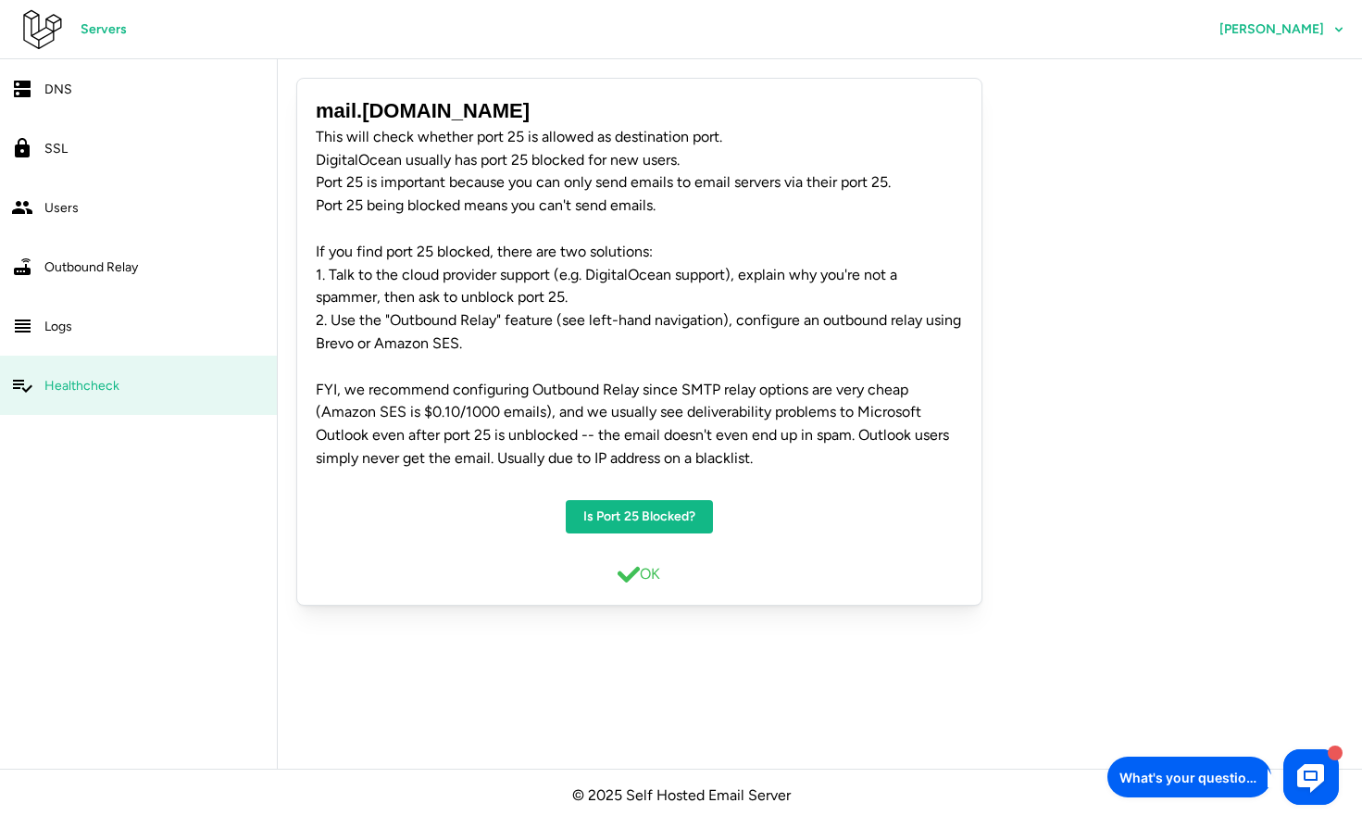
click at [82, 162] on link "SSL" at bounding box center [138, 148] width 277 height 59
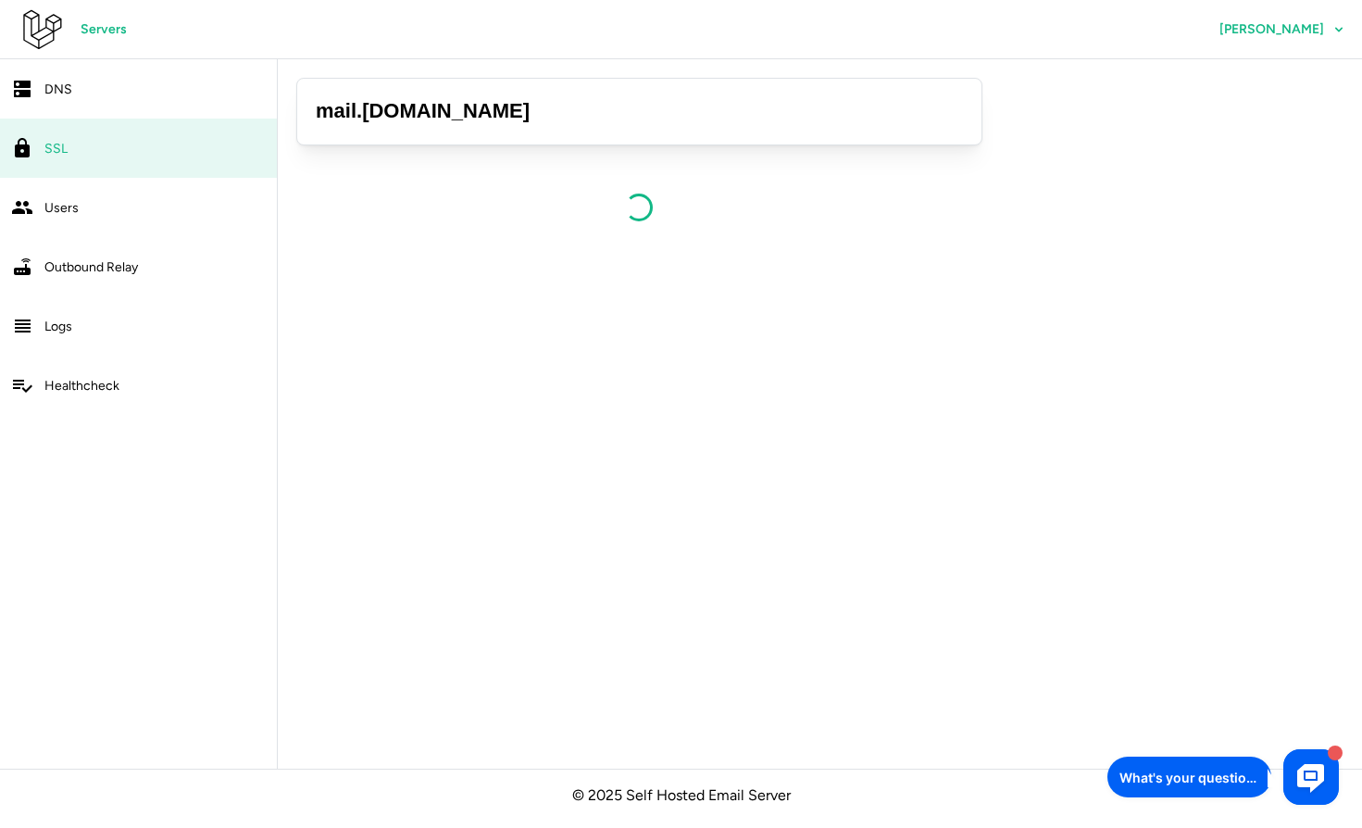
click at [80, 202] on div "Users" at bounding box center [154, 207] width 221 height 23
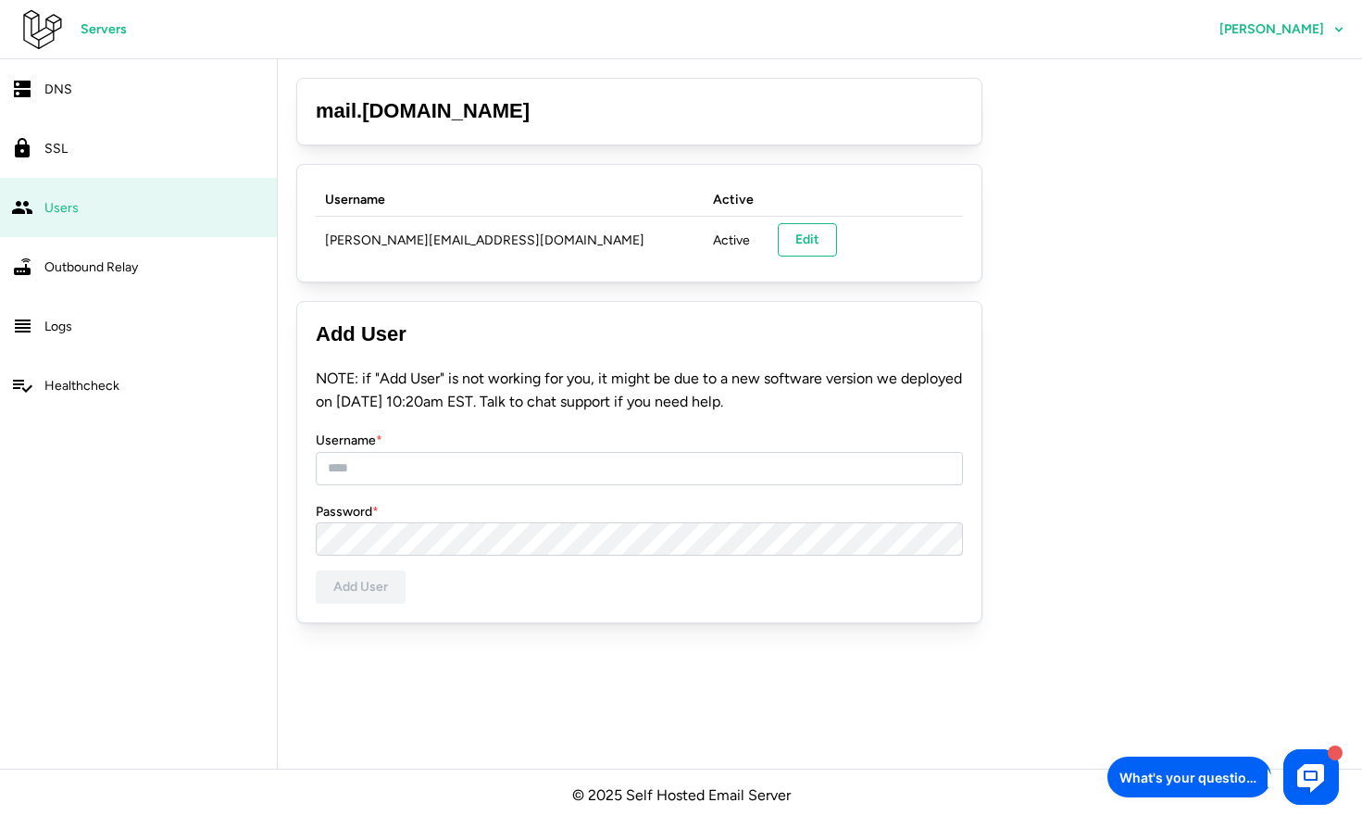
drag, startPoint x: 79, startPoint y: 132, endPoint x: 81, endPoint y: 105, distance: 27.9
click at [83, 95] on div "DNS" at bounding box center [154, 89] width 221 height 23
